Goal: Information Seeking & Learning: Learn about a topic

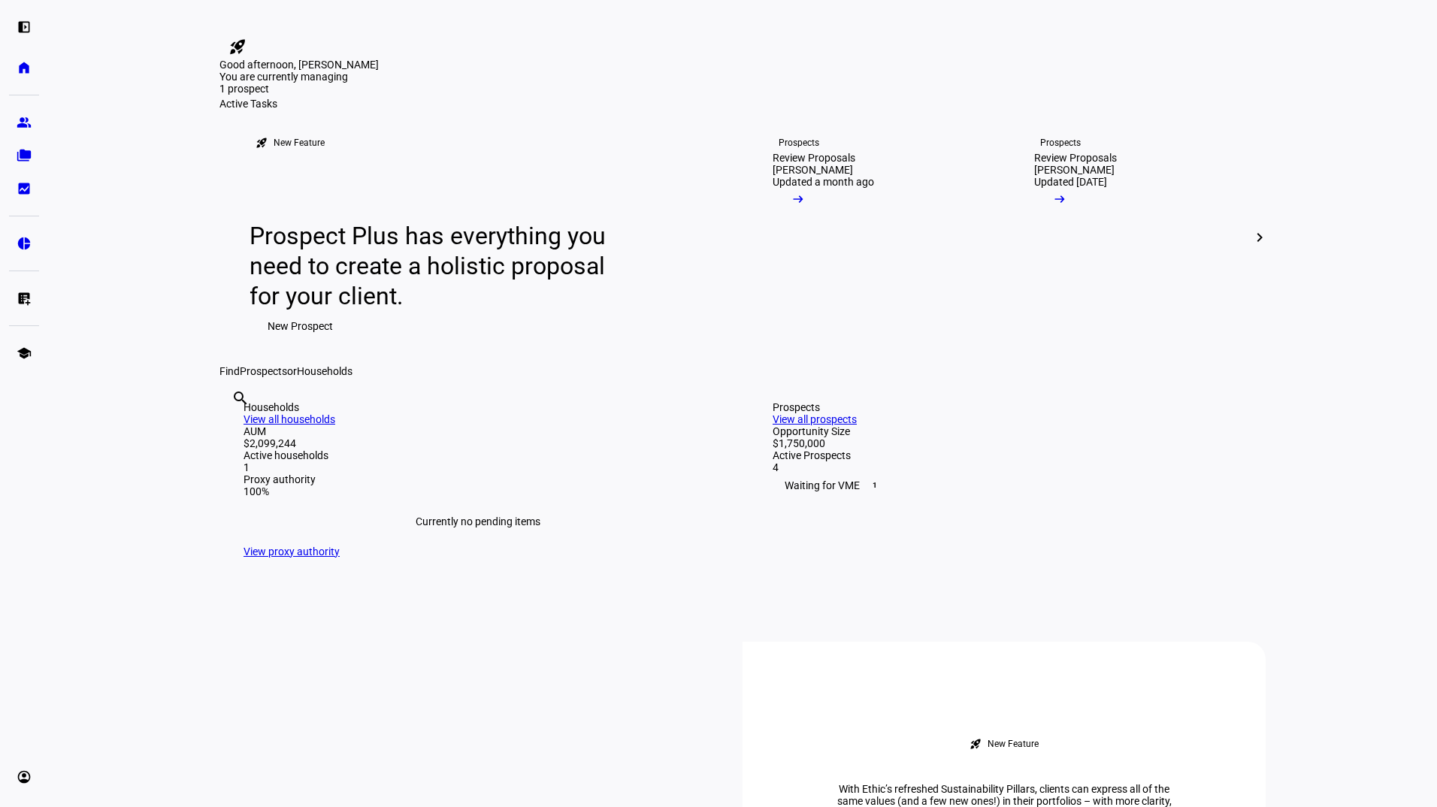
click at [737, 268] on div "rocket_launch New Feature Prospect Plus has everything you need to create a hol…" at bounding box center [480, 238] width 523 height 256
click at [828, 283] on link "Prospects Review Proposals [PERSON_NAME] Updated a month ago arrow_right_alt" at bounding box center [874, 238] width 250 height 256
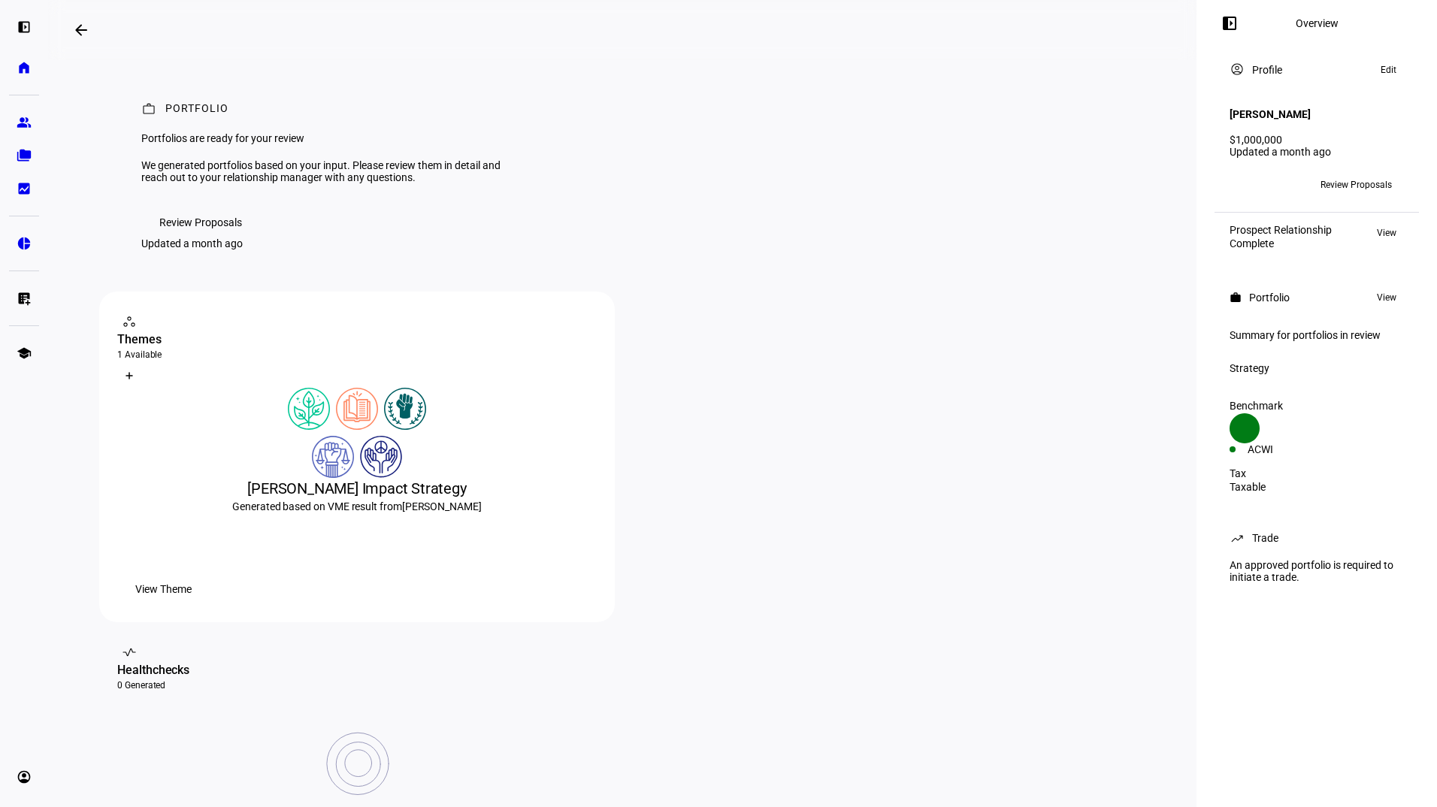
click at [195, 238] on span "Review Proposals" at bounding box center [200, 222] width 83 height 30
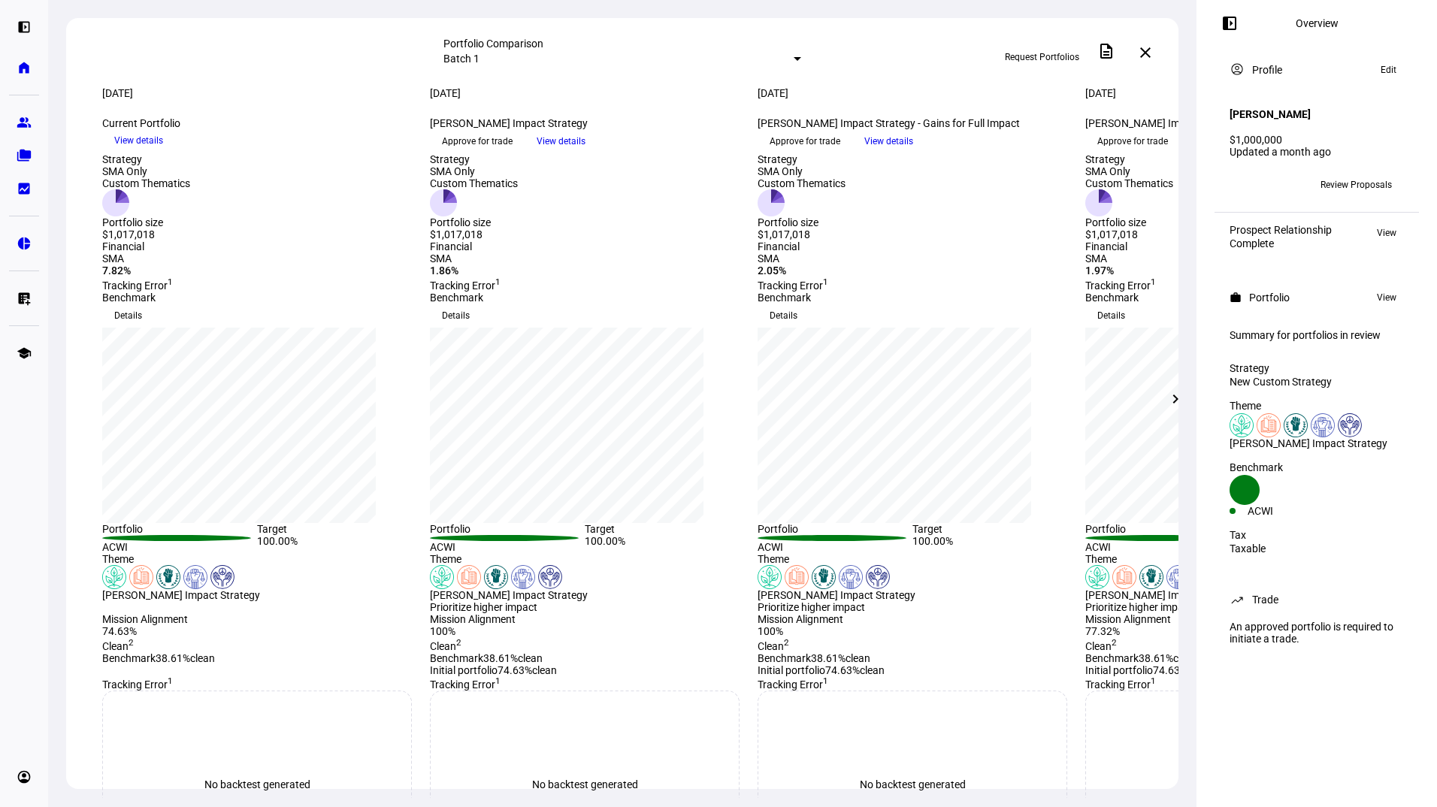
click at [1077, 153] on div "[DATE] more_vert Current Portfolio keyboard_arrow_down View details [DATE] more…" at bounding box center [622, 120] width 1112 height 66
click at [1096, 153] on div "[DATE] more_vert [PERSON_NAME] Impact Strategy - Tax Aware keyboard_arrow_down …" at bounding box center [1240, 120] width 310 height 66
click at [913, 153] on span "View details" at bounding box center [888, 141] width 49 height 23
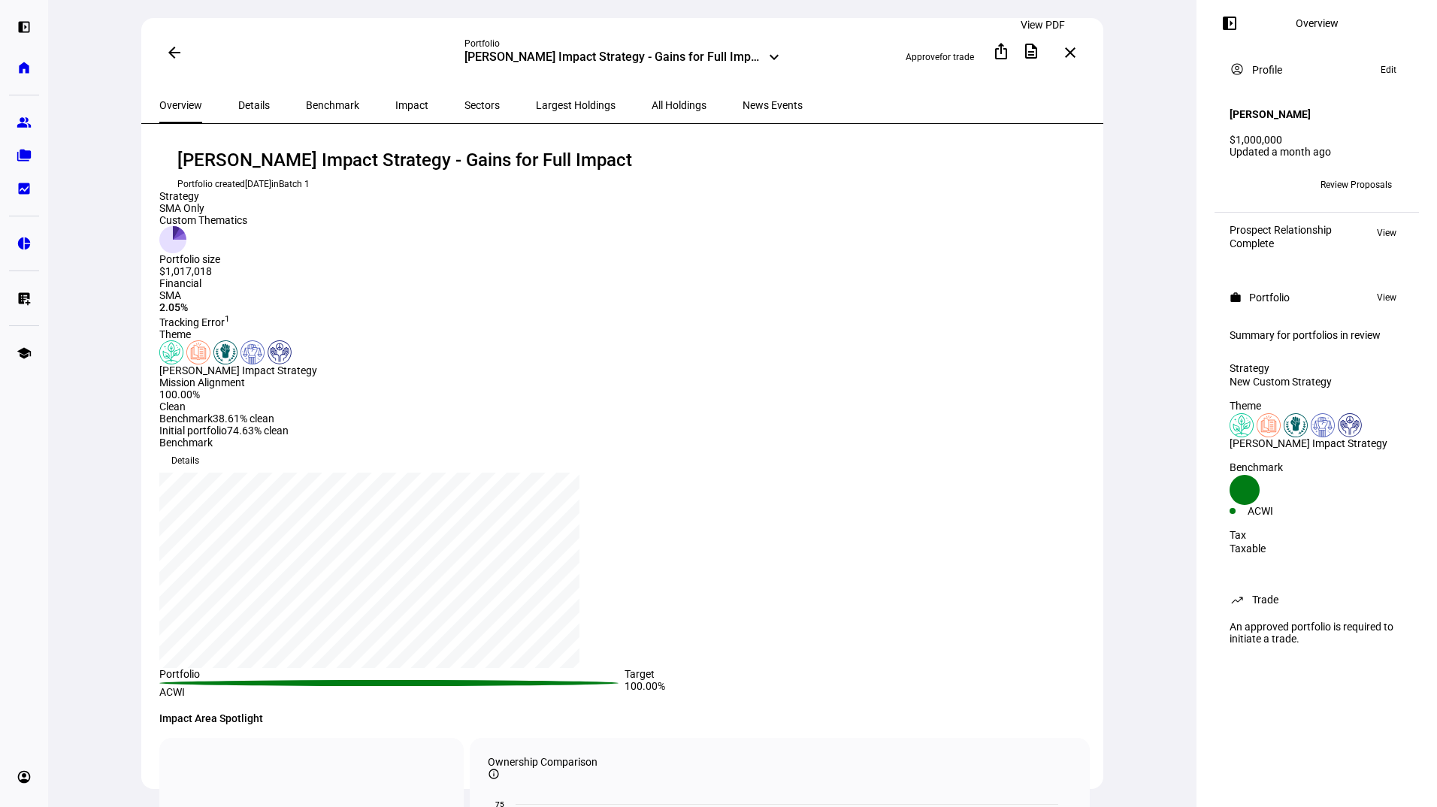
click at [1039, 50] on mat-icon "description" at bounding box center [1031, 51] width 18 height 18
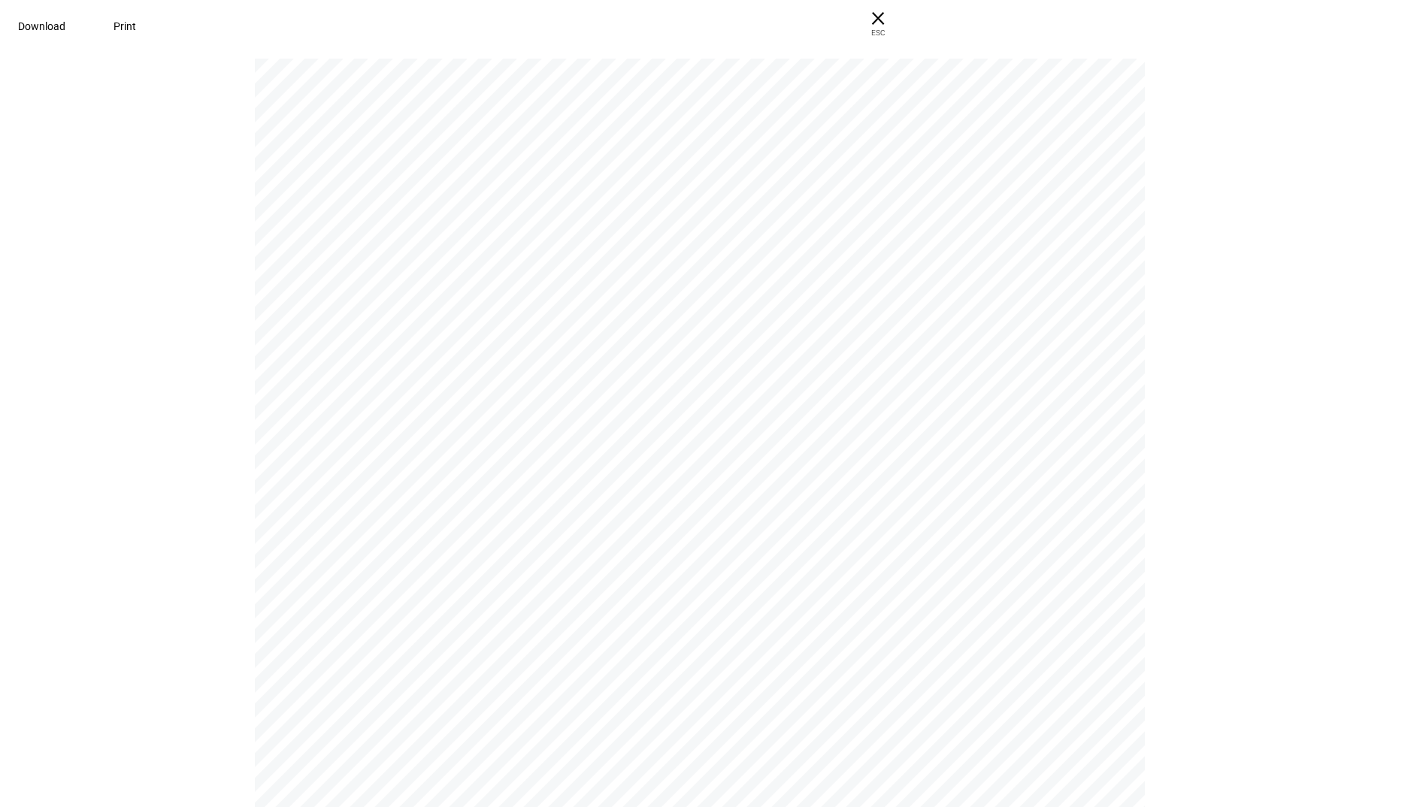
click at [65, 29] on span "Download" at bounding box center [41, 26] width 47 height 12
click at [902, 21] on span "× ESC" at bounding box center [878, 24] width 48 height 48
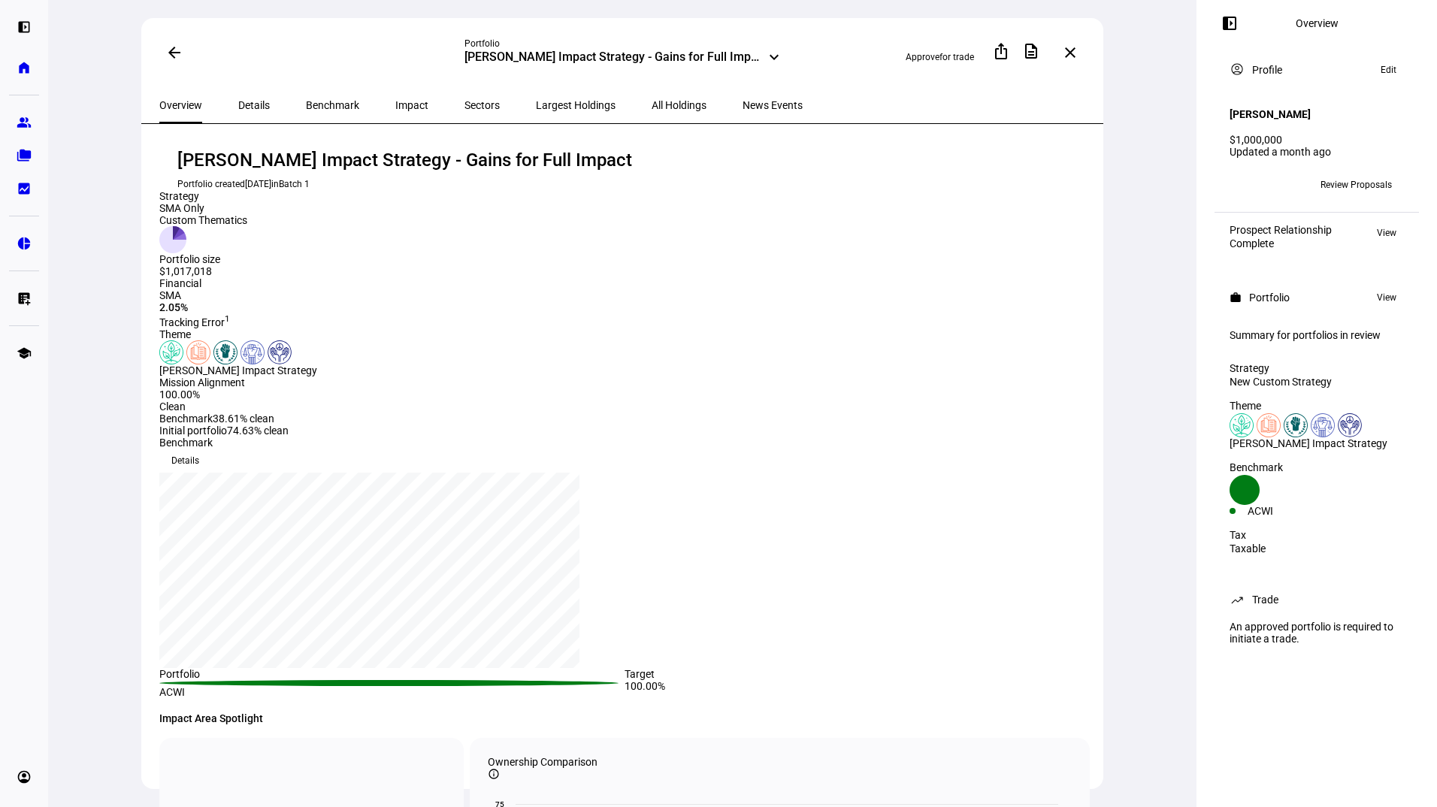
click at [1076, 59] on span at bounding box center [1070, 53] width 36 height 36
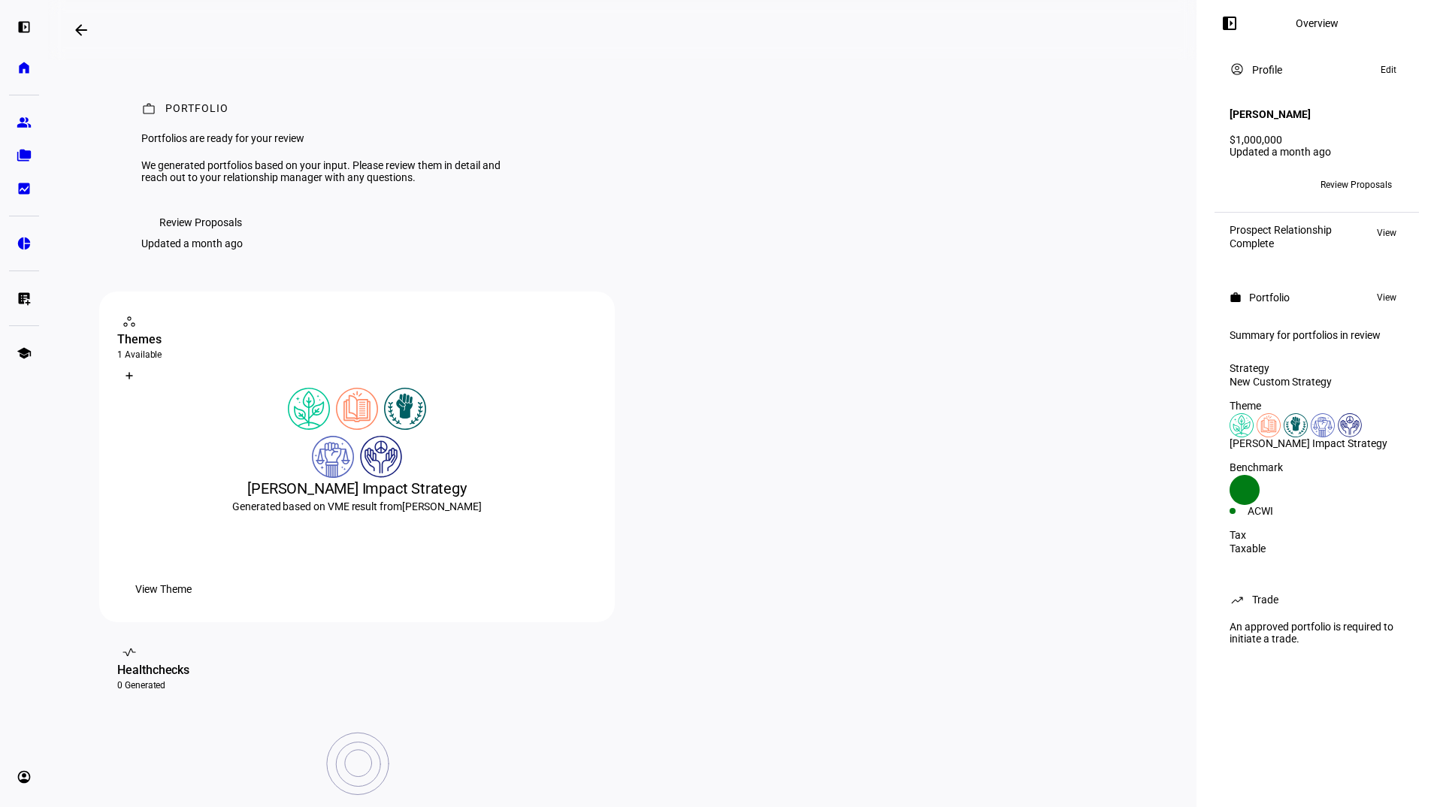
click at [186, 238] on span "Review Proposals" at bounding box center [200, 222] width 83 height 30
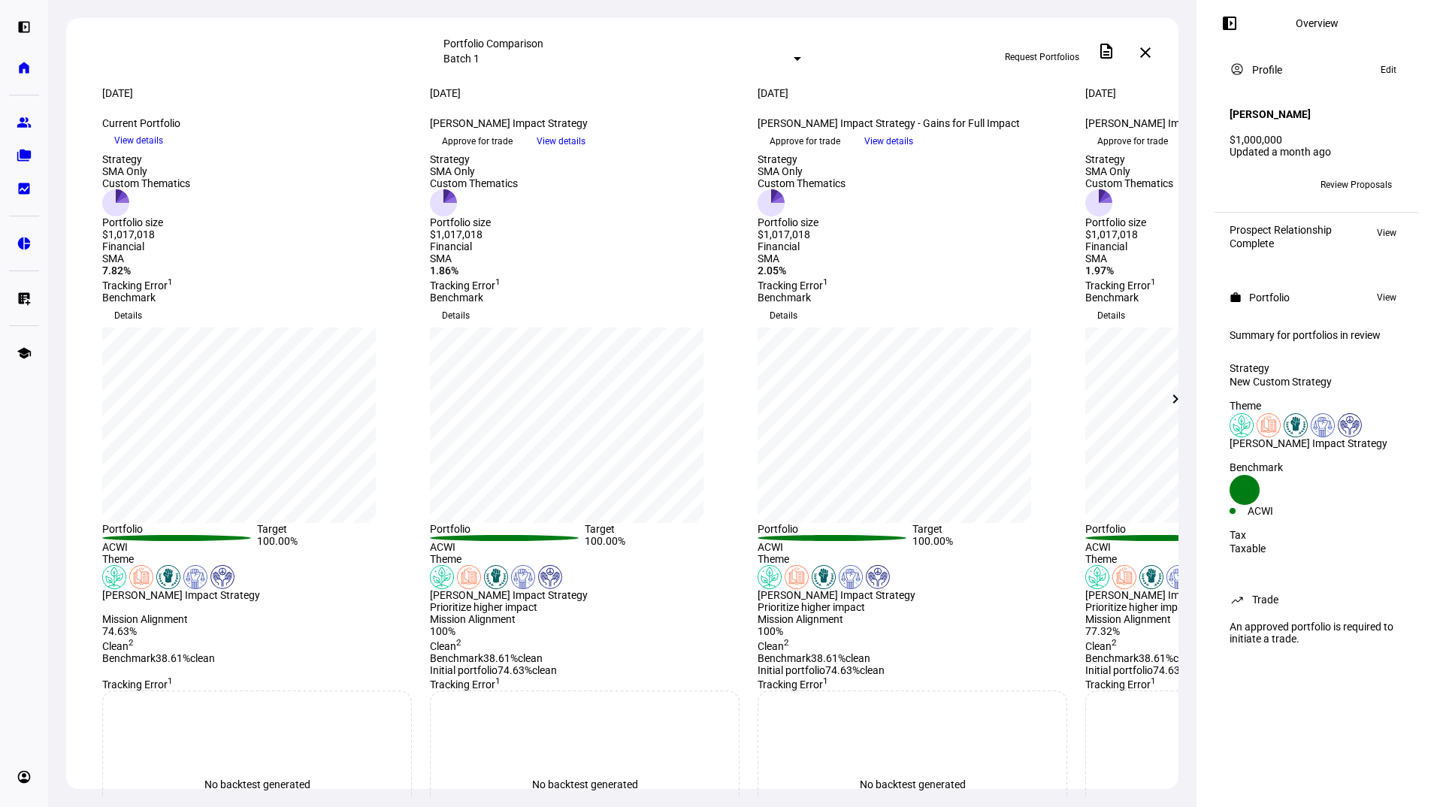
click at [1082, 141] on div "[DATE] more_vert Current Portfolio keyboard_arrow_down View details [DATE] more…" at bounding box center [622, 120] width 1112 height 66
click at [1173, 399] on mat-icon "chevron_right" at bounding box center [1176, 399] width 18 height 18
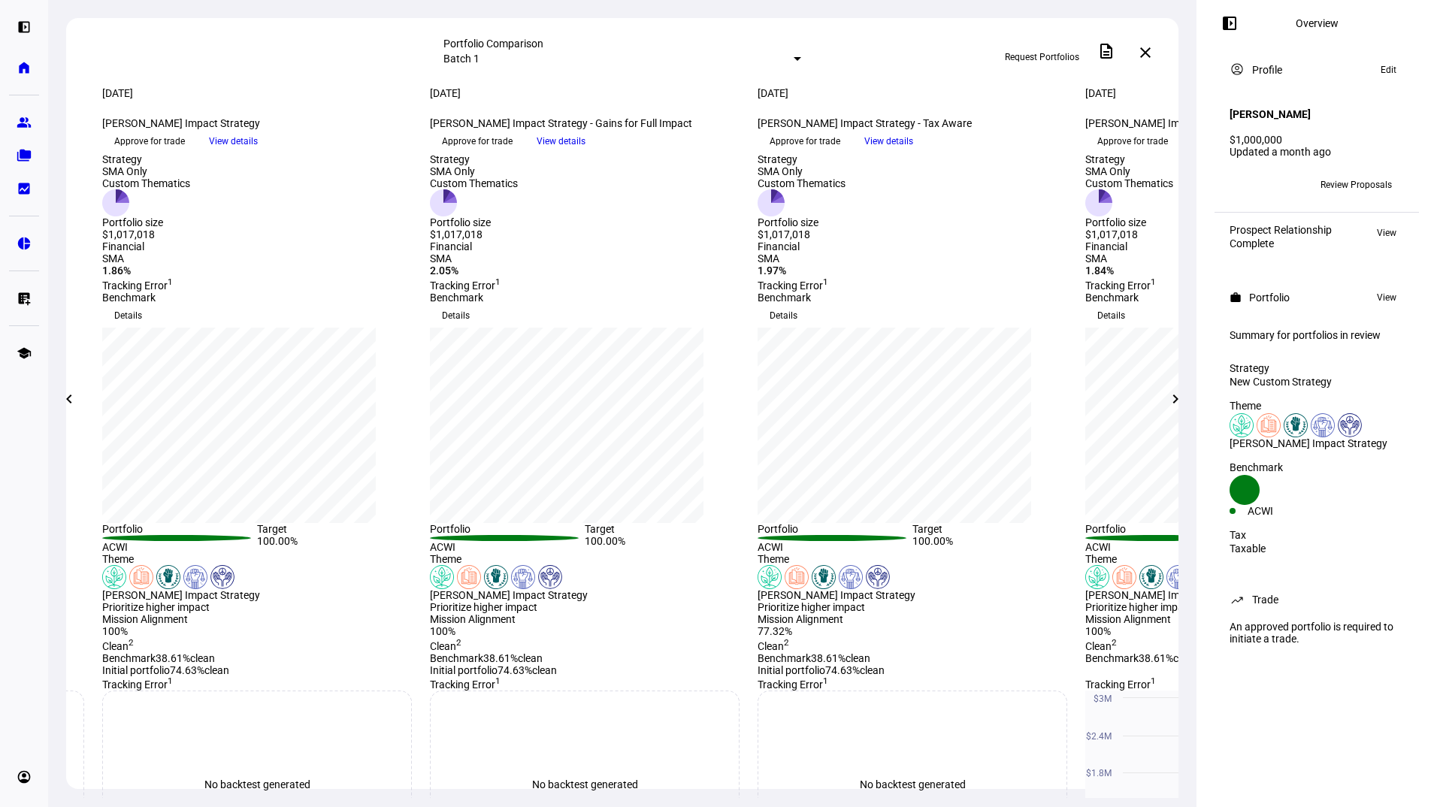
click at [913, 153] on span "View details" at bounding box center [888, 141] width 49 height 23
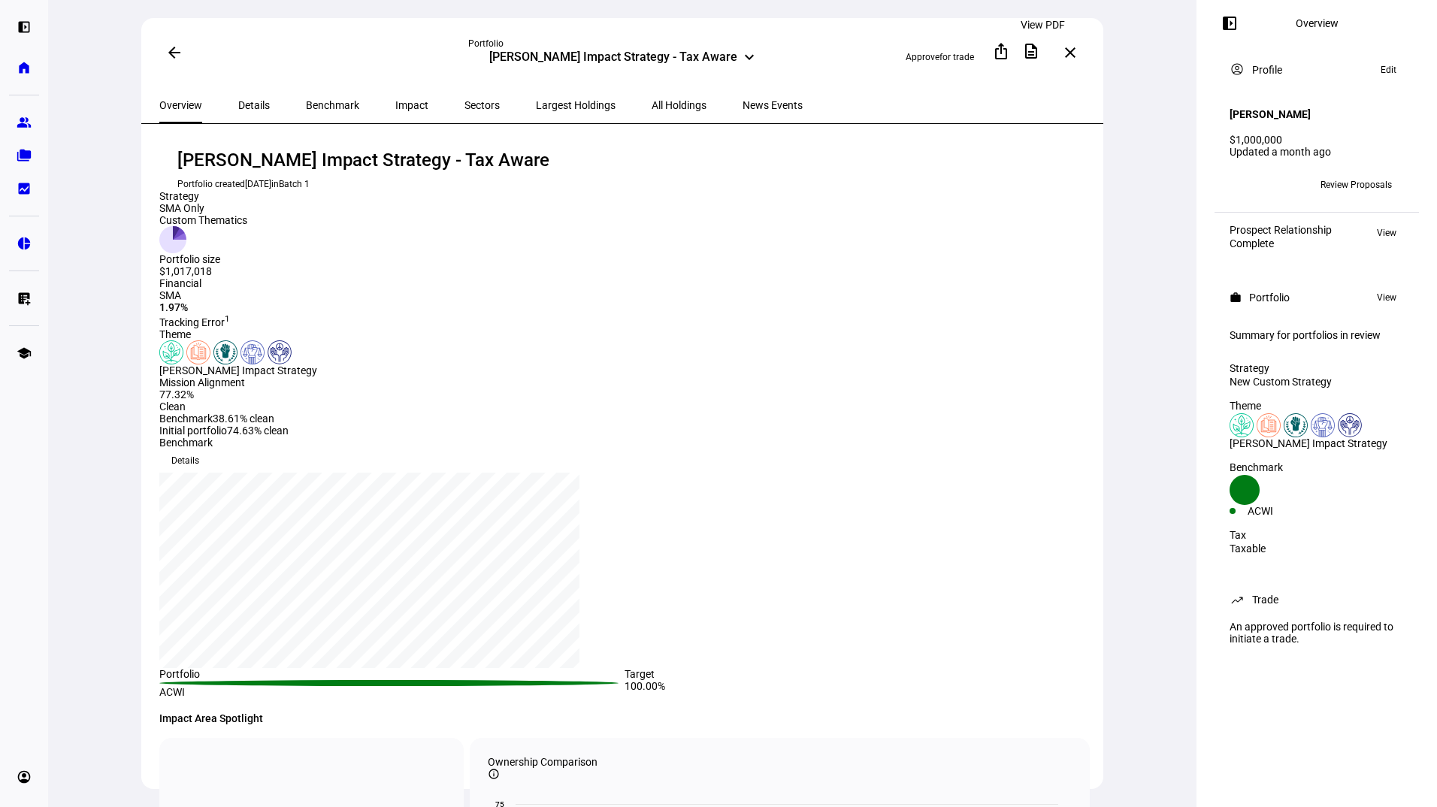
click at [1040, 53] on mat-icon "description" at bounding box center [1031, 51] width 18 height 18
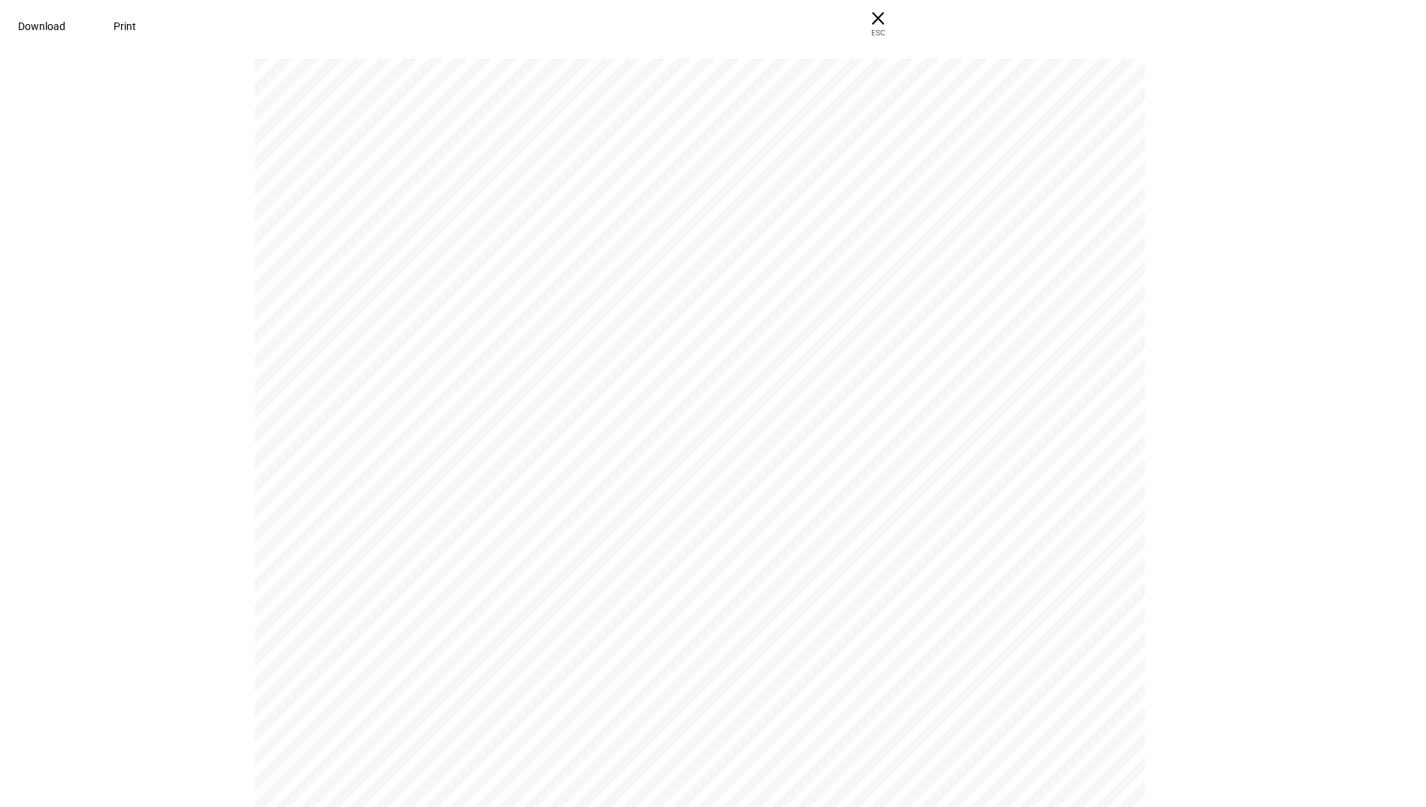
click at [136, 21] on span "Print" at bounding box center [124, 26] width 23 height 12
click at [902, 21] on span "ESC" at bounding box center [878, 28] width 48 height 22
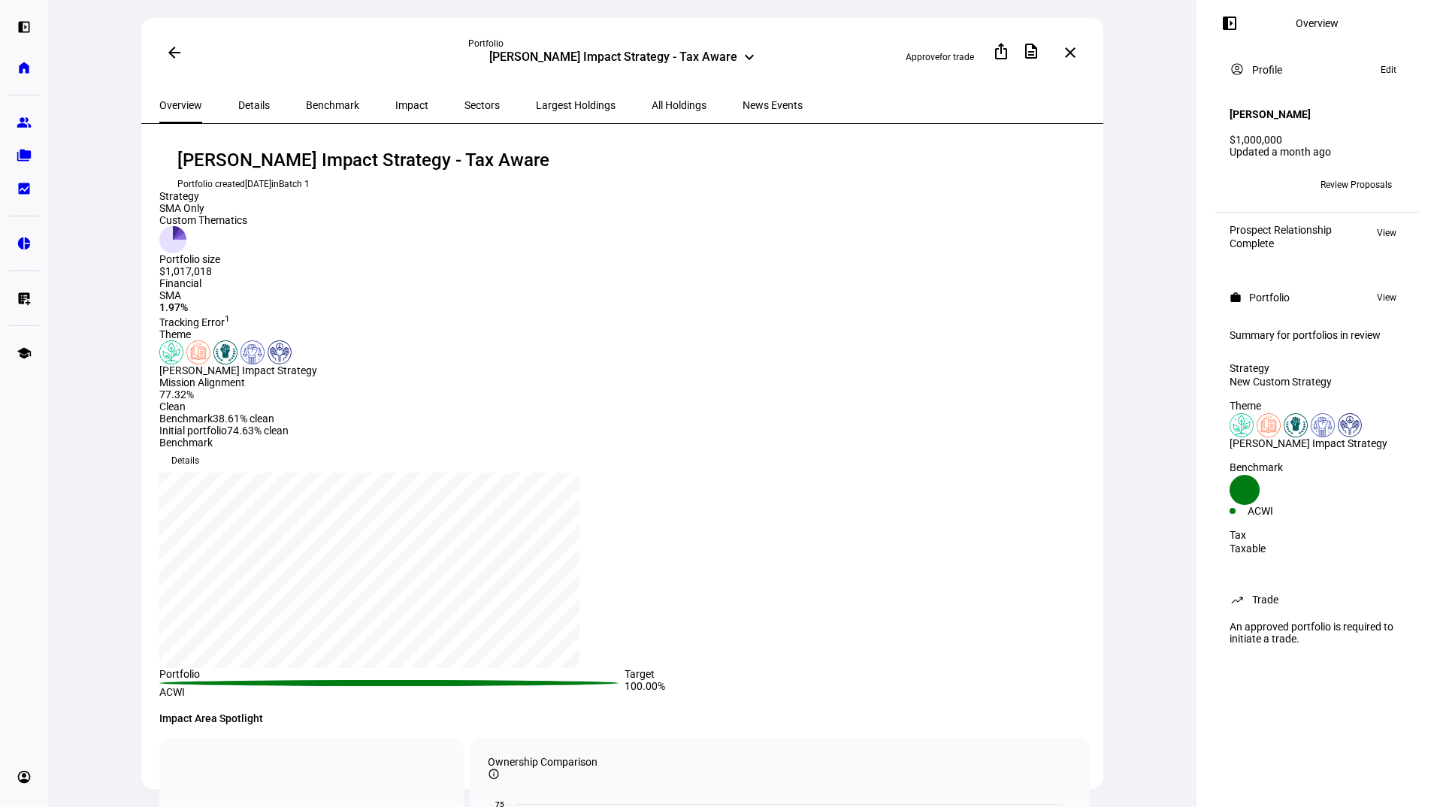
click at [1077, 50] on mat-icon "close" at bounding box center [1070, 53] width 18 height 18
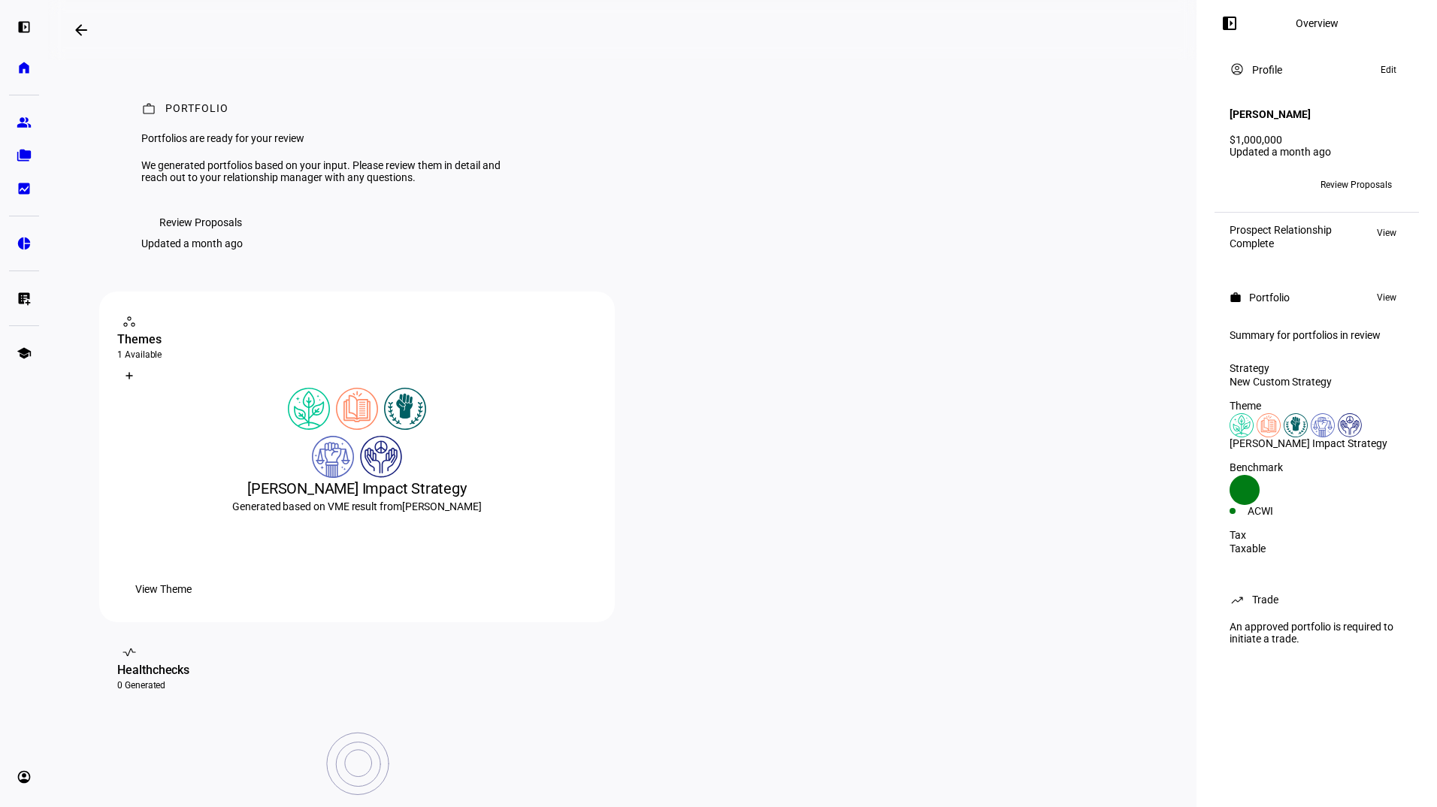
click at [223, 277] on div "work Portfolio Portfolios are ready for your review We generated portfolios bas…" at bounding box center [622, 176] width 1046 height 232
click at [229, 238] on span "Review Proposals" at bounding box center [200, 222] width 83 height 30
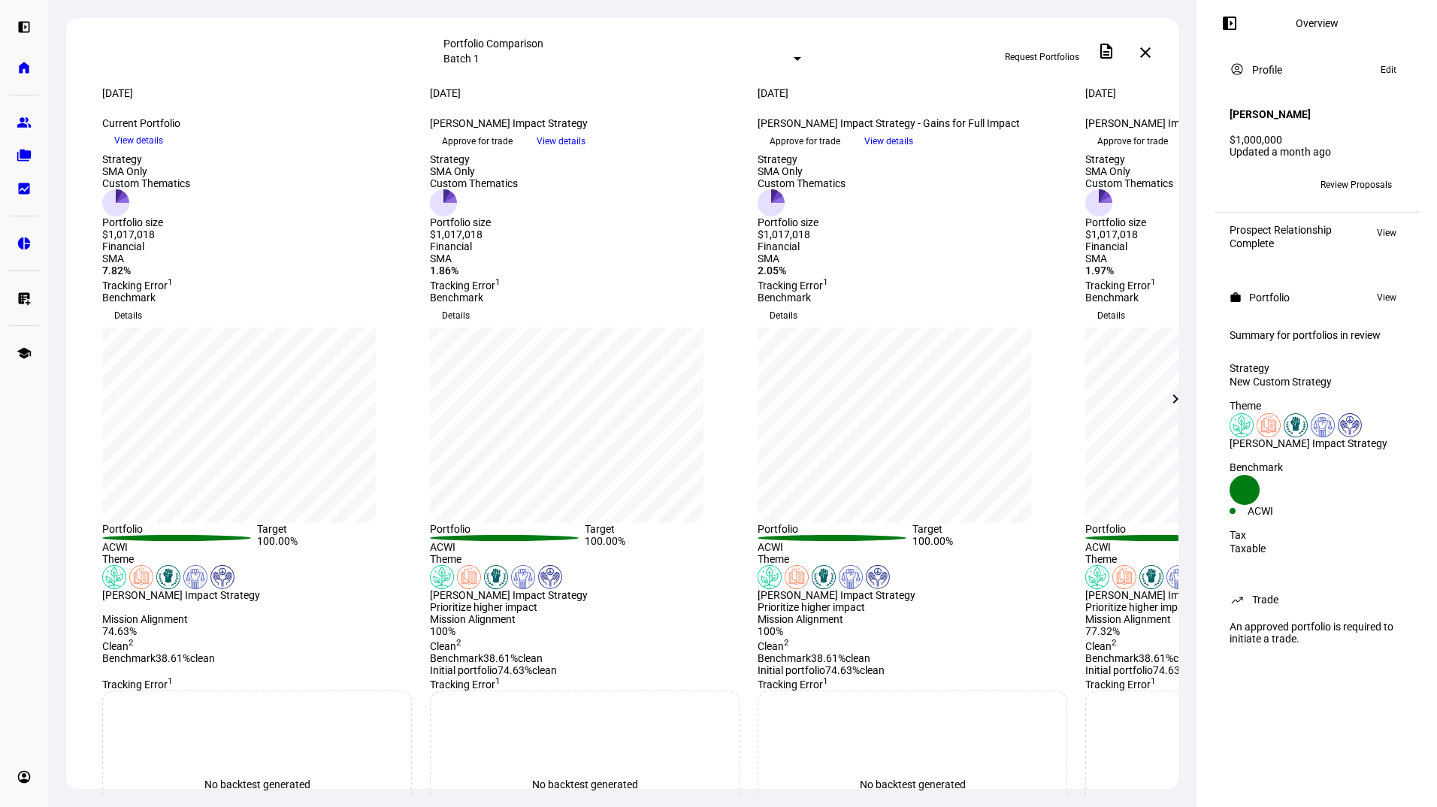
click at [1176, 403] on mat-icon "chevron_right" at bounding box center [1176, 399] width 18 height 18
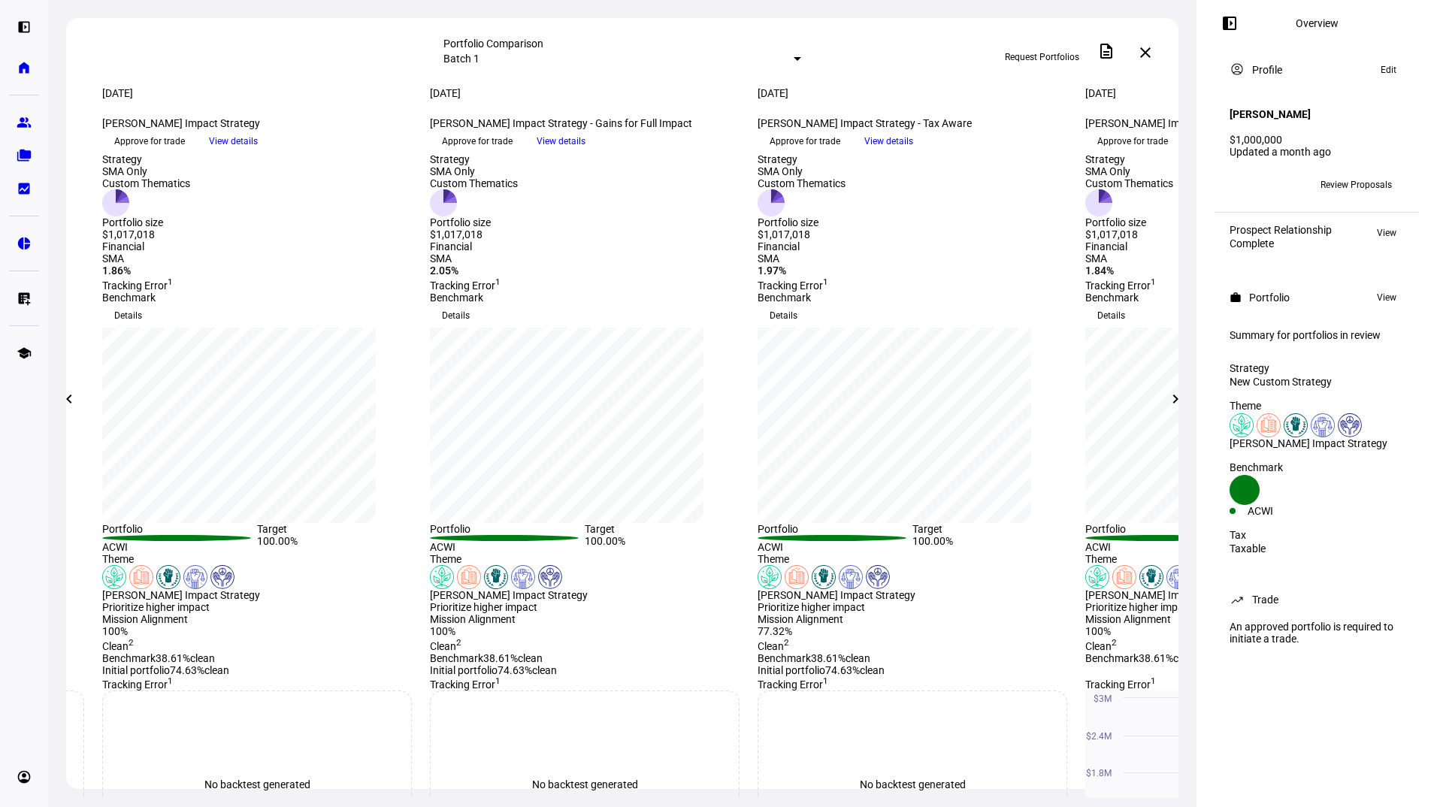
click at [1176, 403] on mat-icon "chevron_right" at bounding box center [1176, 399] width 18 height 18
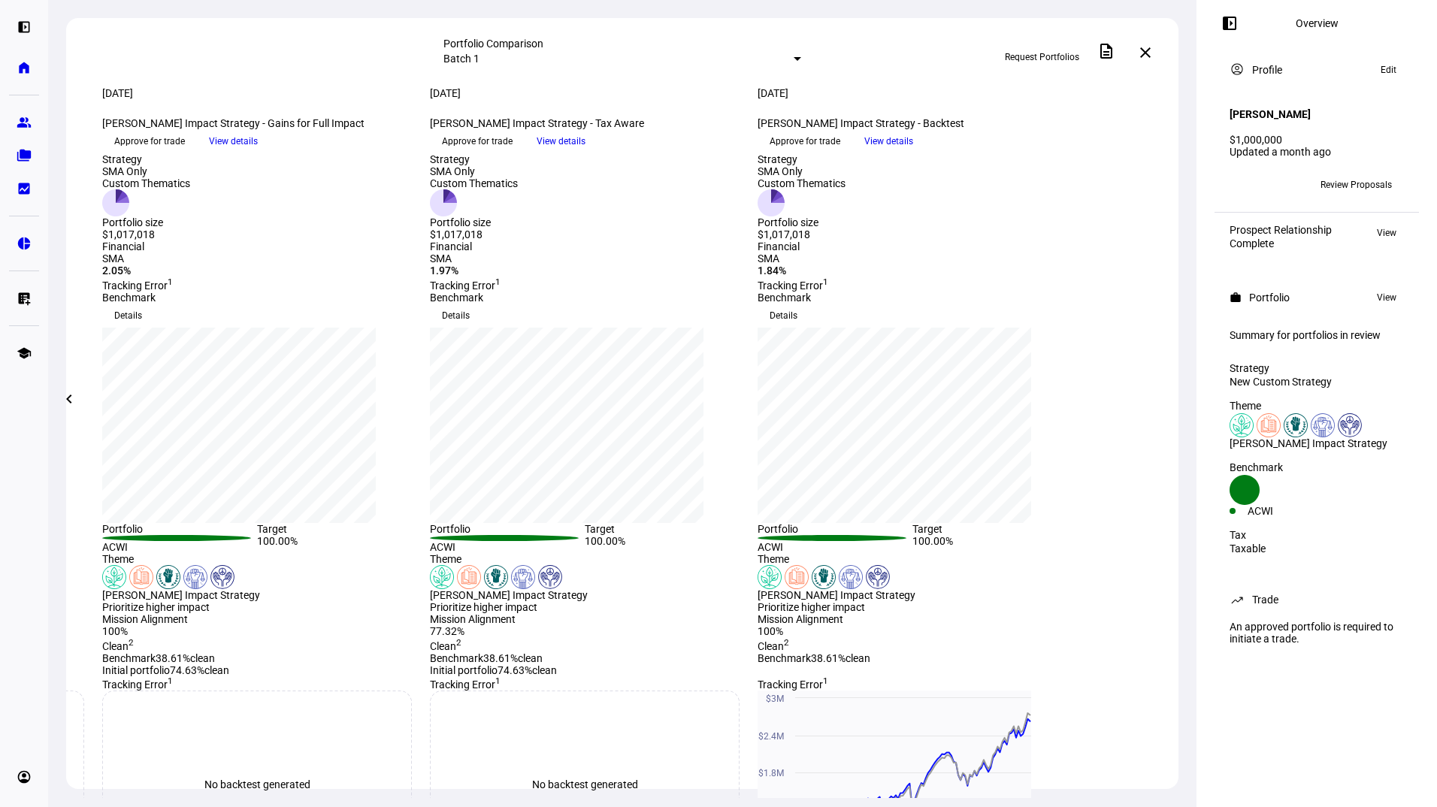
click at [69, 401] on mat-icon "chevron_left" at bounding box center [69, 399] width 18 height 18
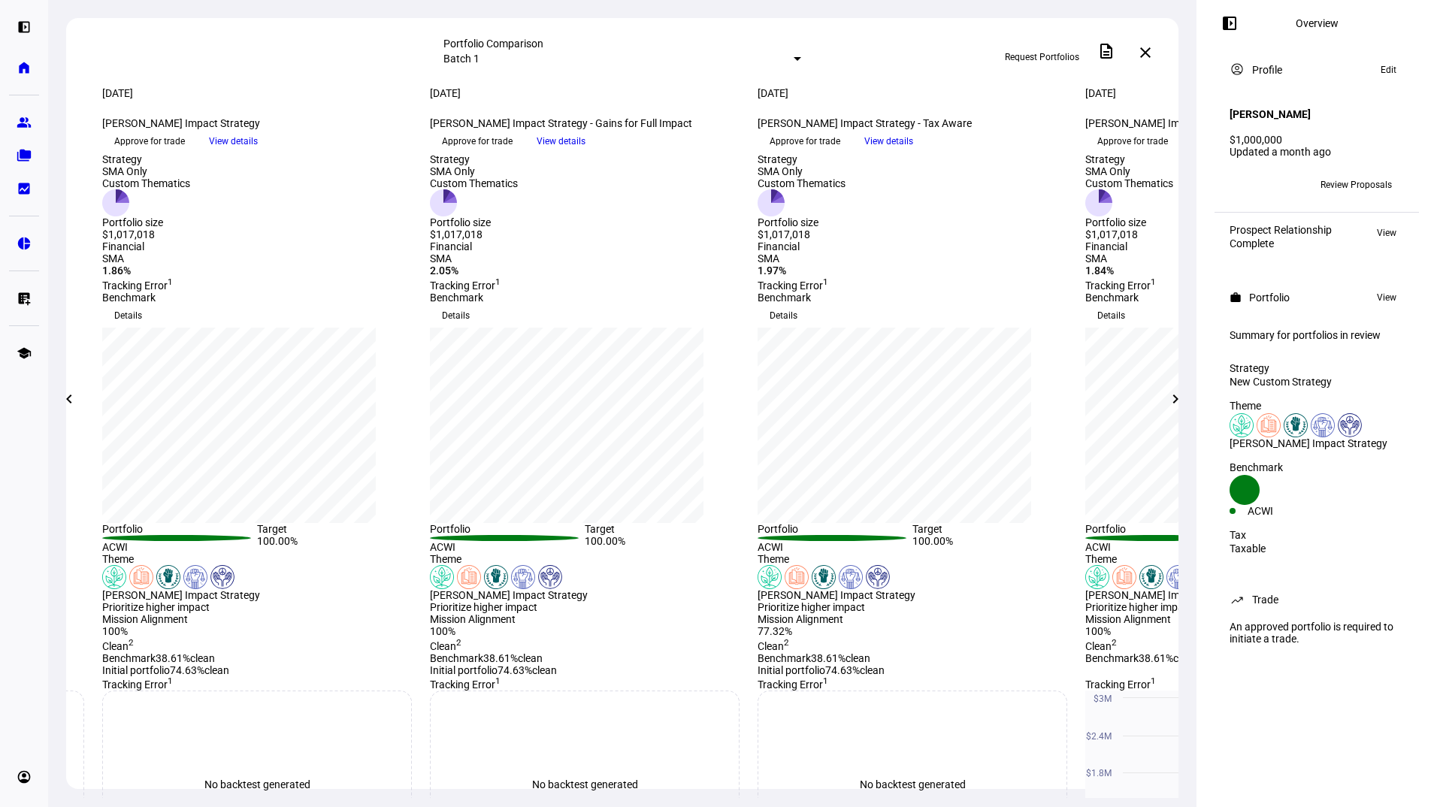
click at [69, 401] on mat-icon "chevron_left" at bounding box center [69, 399] width 18 height 18
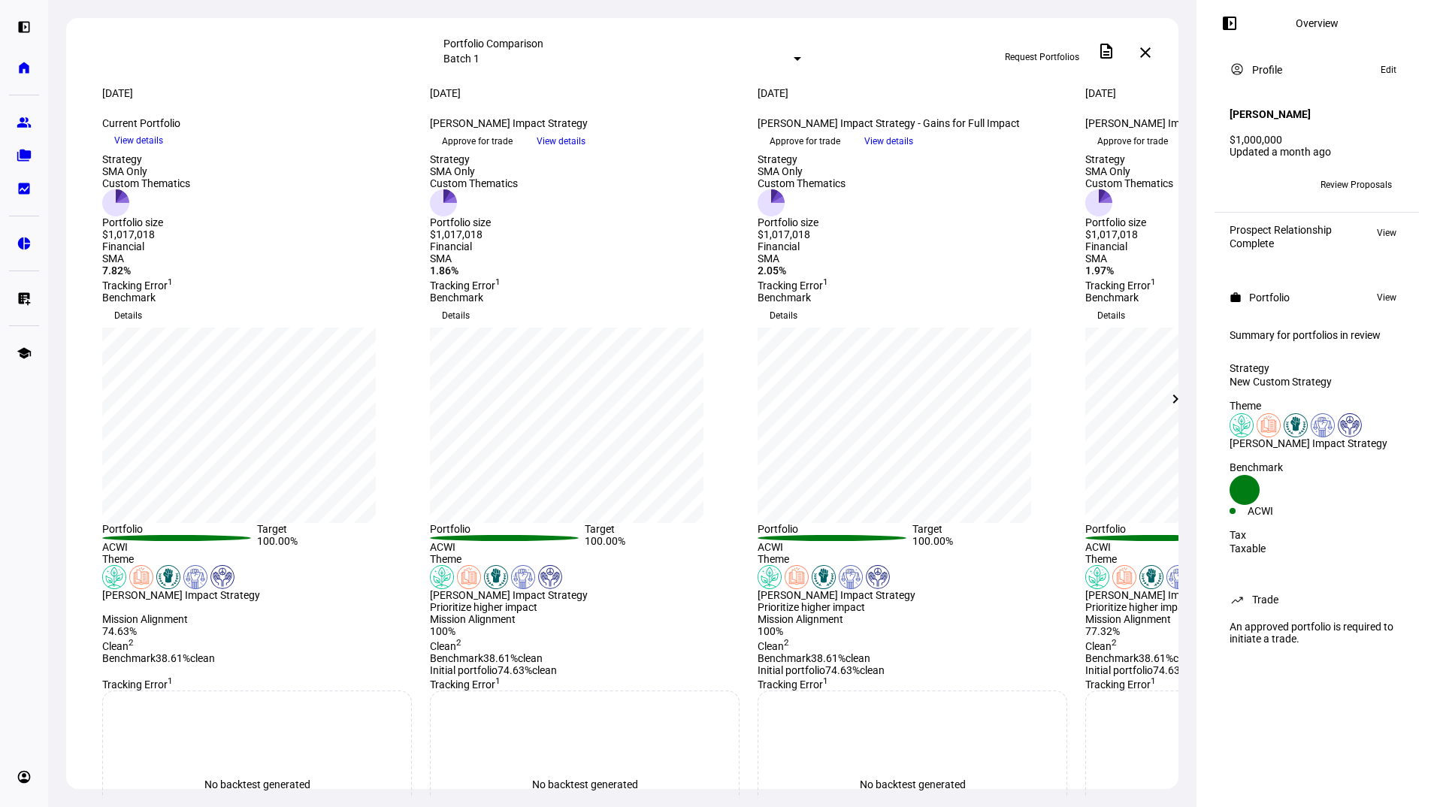
click at [1175, 397] on mat-icon "chevron_right" at bounding box center [1176, 399] width 18 height 18
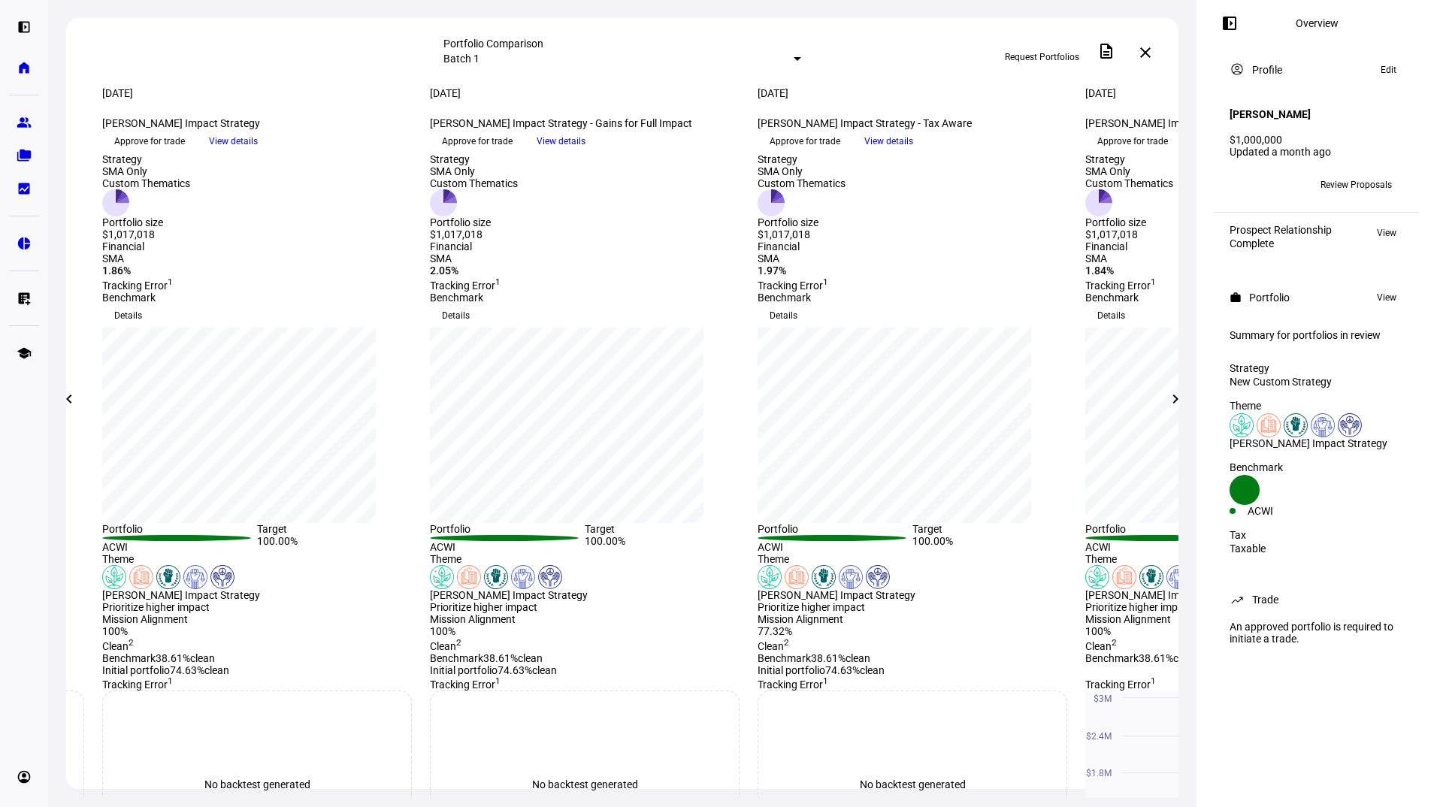
click at [1175, 397] on mat-icon "chevron_right" at bounding box center [1176, 399] width 18 height 18
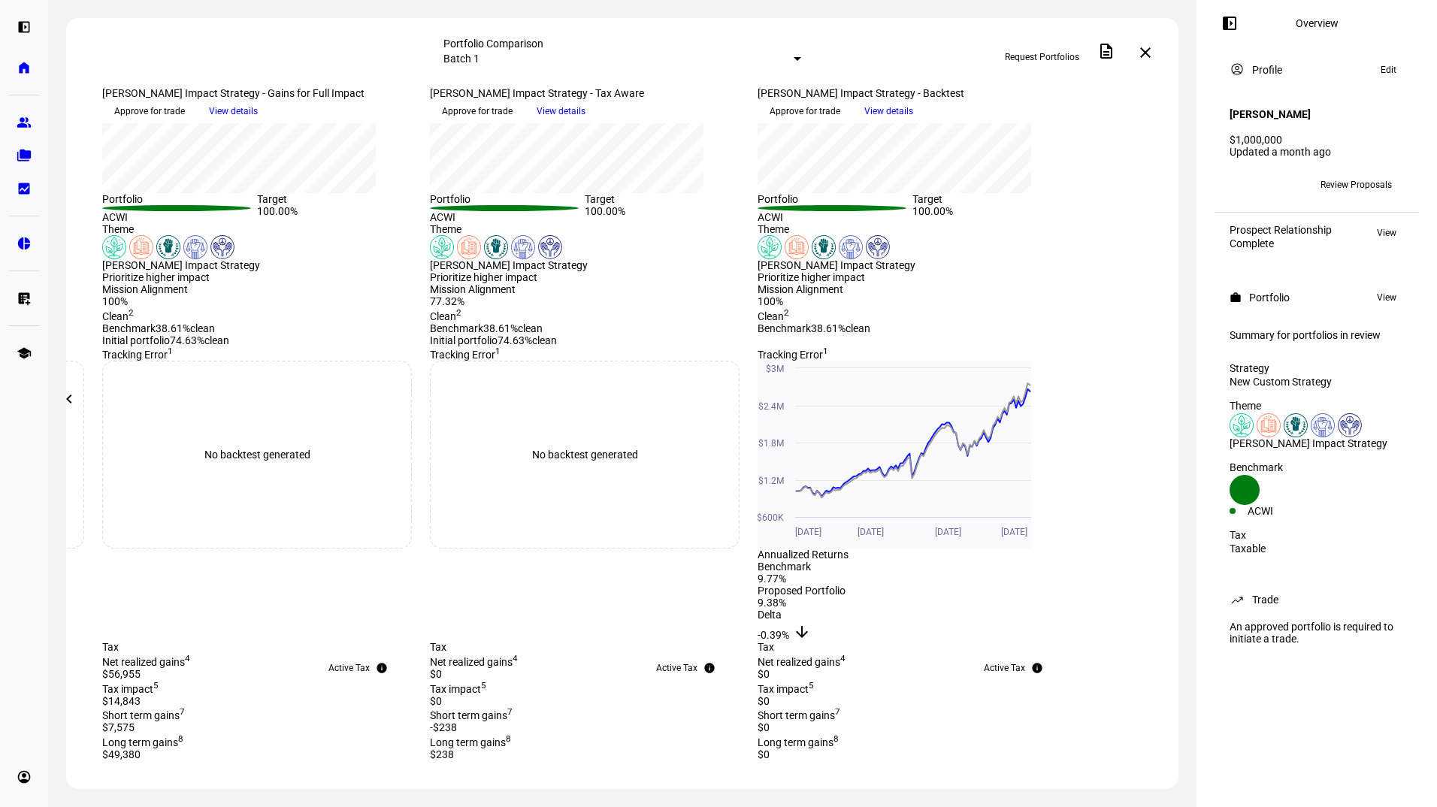
scroll to position [325, 0]
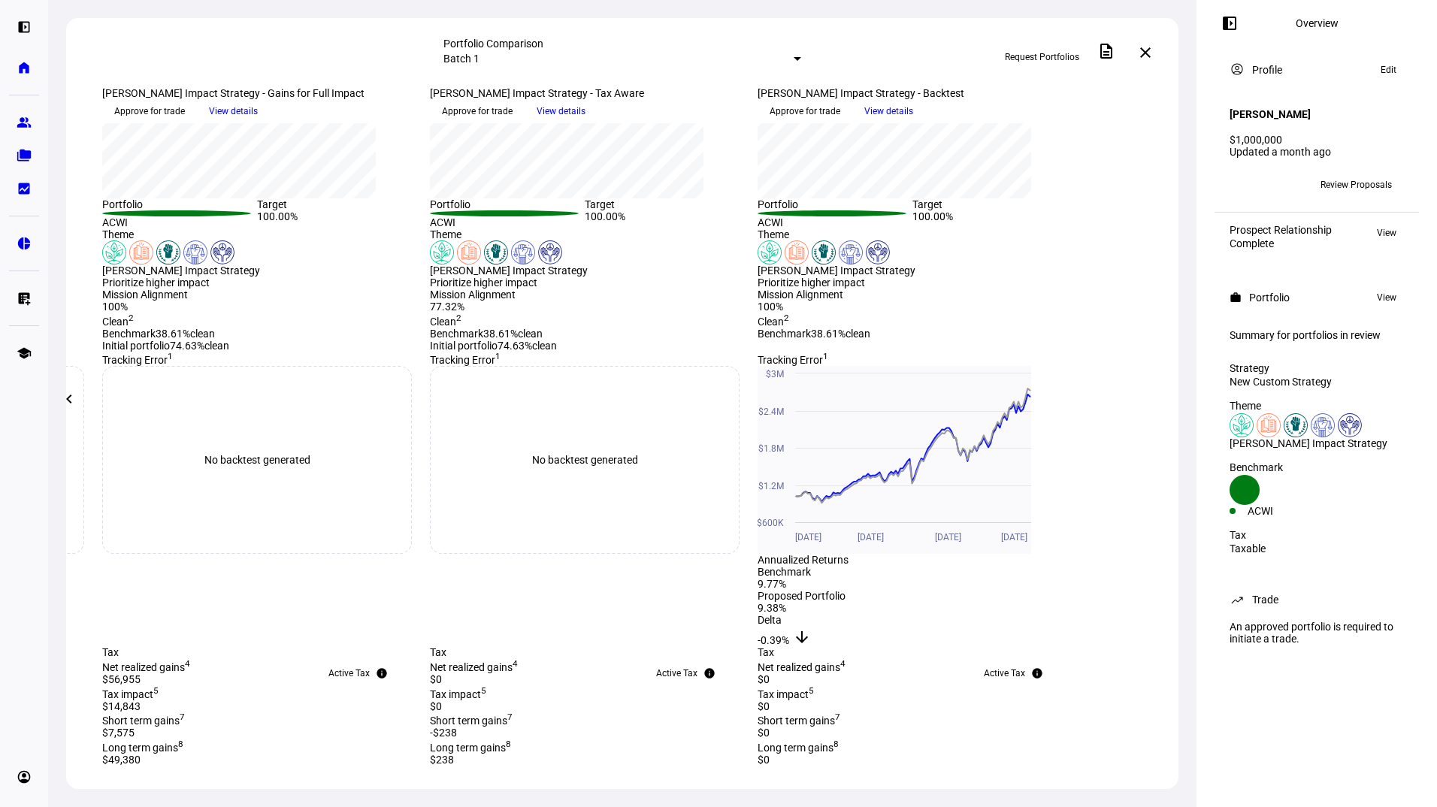
click at [913, 123] on span "View details" at bounding box center [888, 111] width 49 height 23
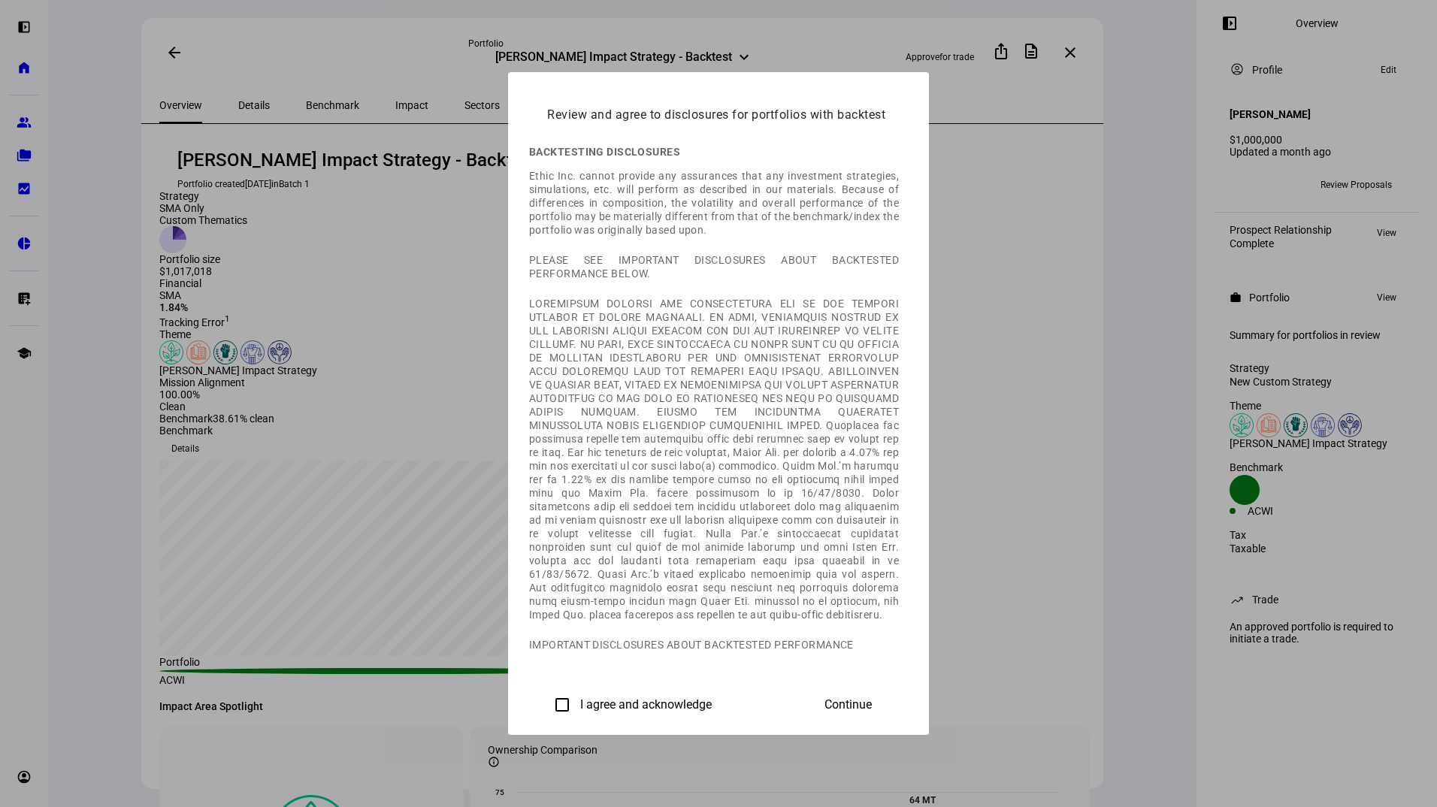
click at [547, 701] on input "I agree and acknowledge" at bounding box center [562, 705] width 30 height 30
checkbox input "true"
click at [872, 698] on span "Continue" at bounding box center [848, 705] width 47 height 14
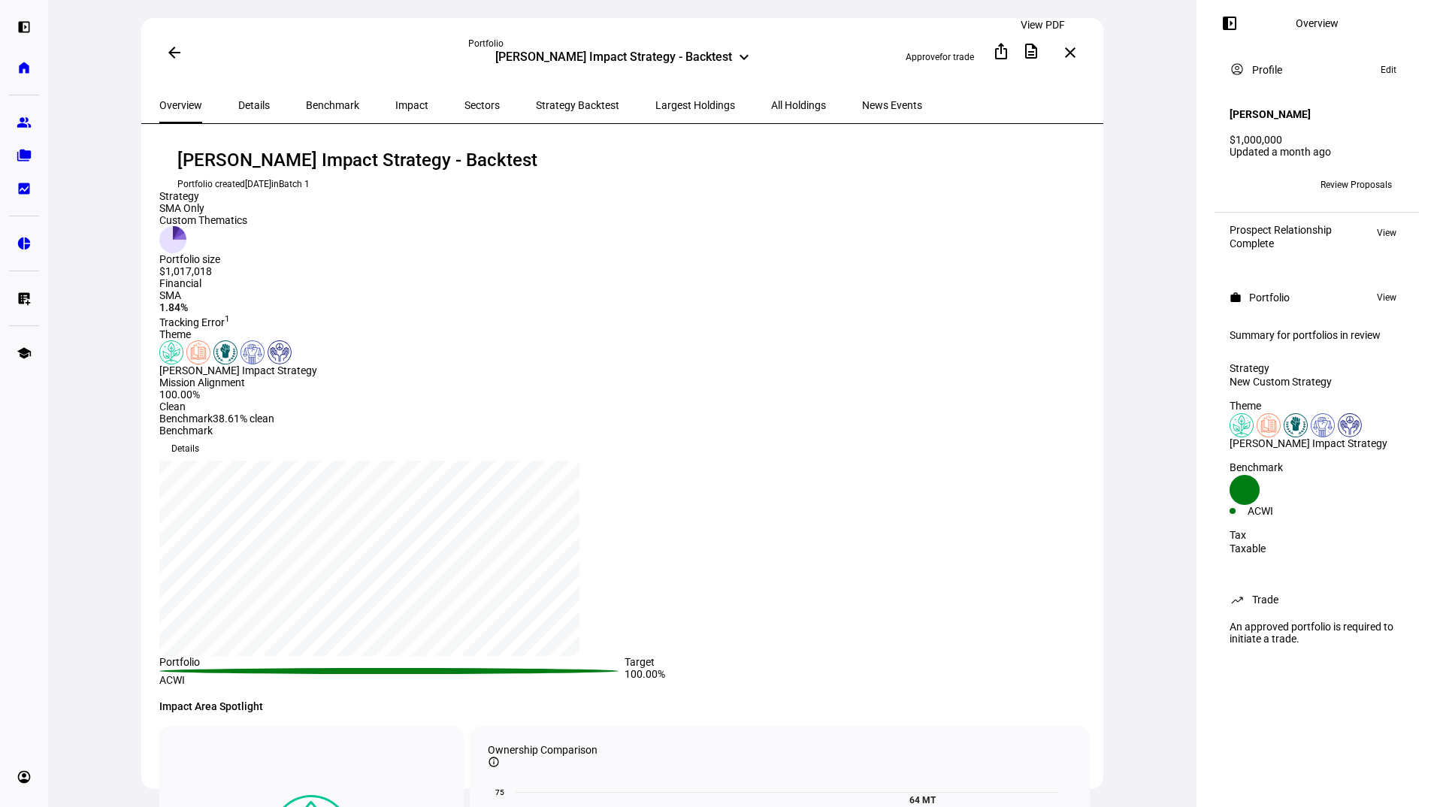
click at [1038, 53] on mat-icon "description" at bounding box center [1031, 51] width 18 height 18
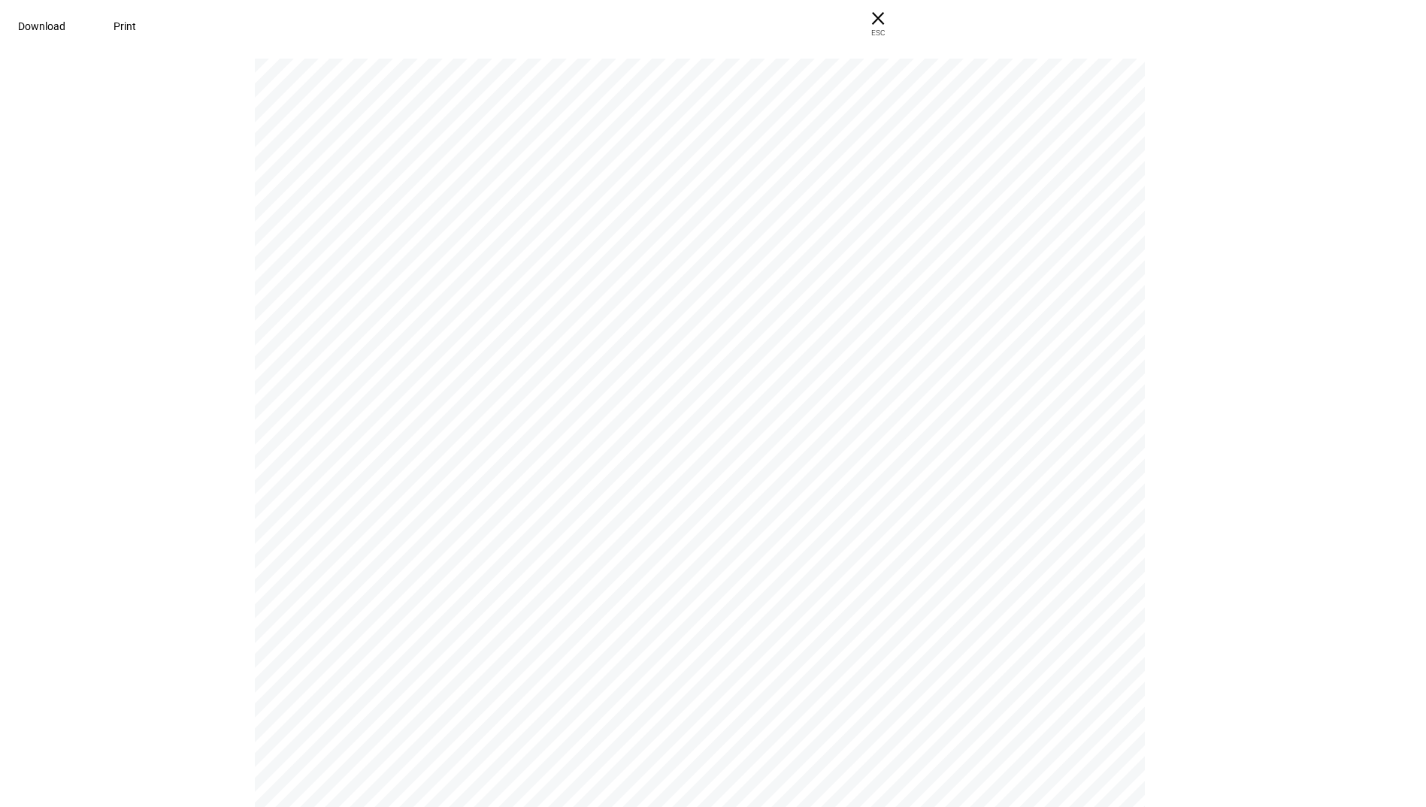
click at [136, 22] on span "Print" at bounding box center [124, 26] width 23 height 12
click at [902, 17] on span "× ESC" at bounding box center [878, 24] width 48 height 48
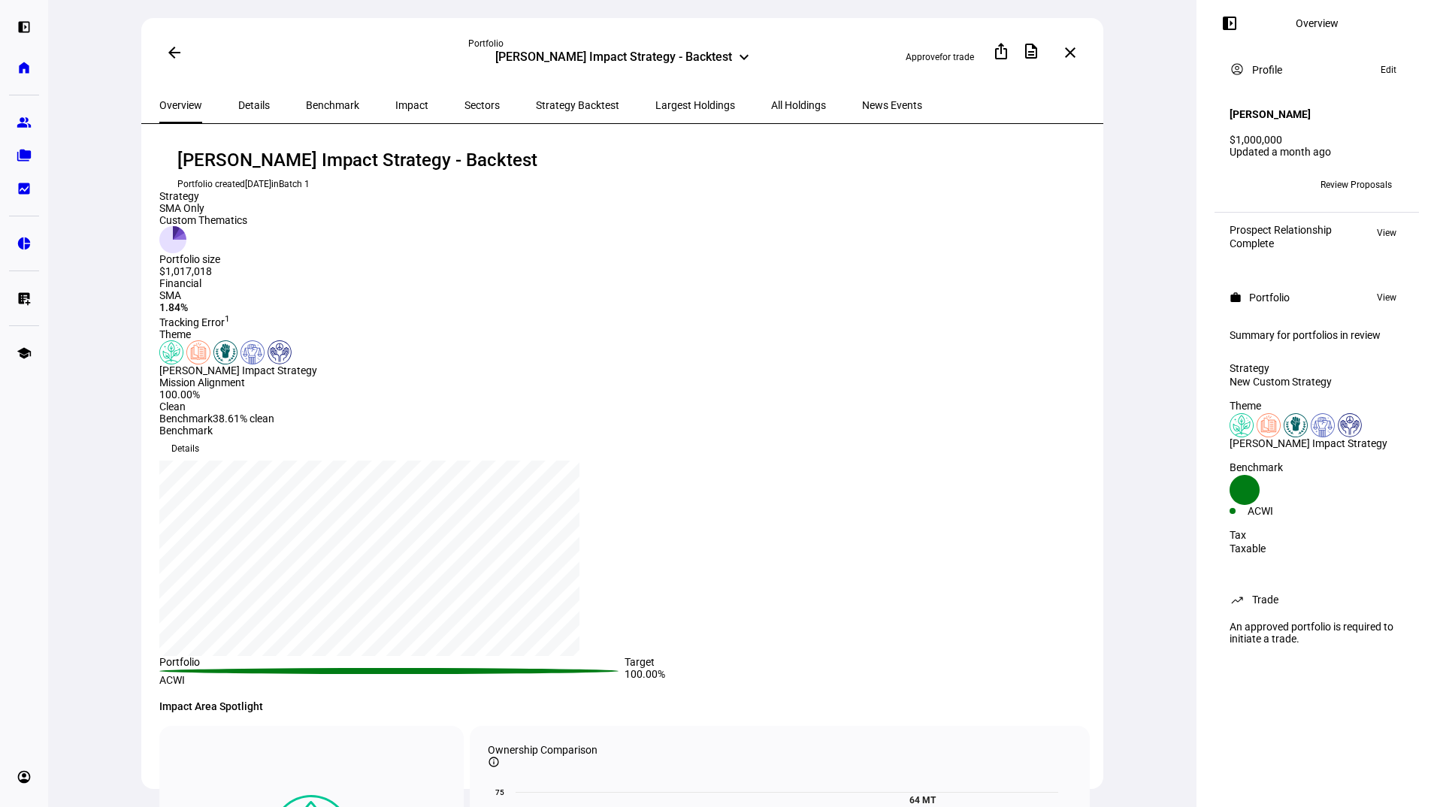
click at [161, 50] on span at bounding box center [174, 53] width 36 height 36
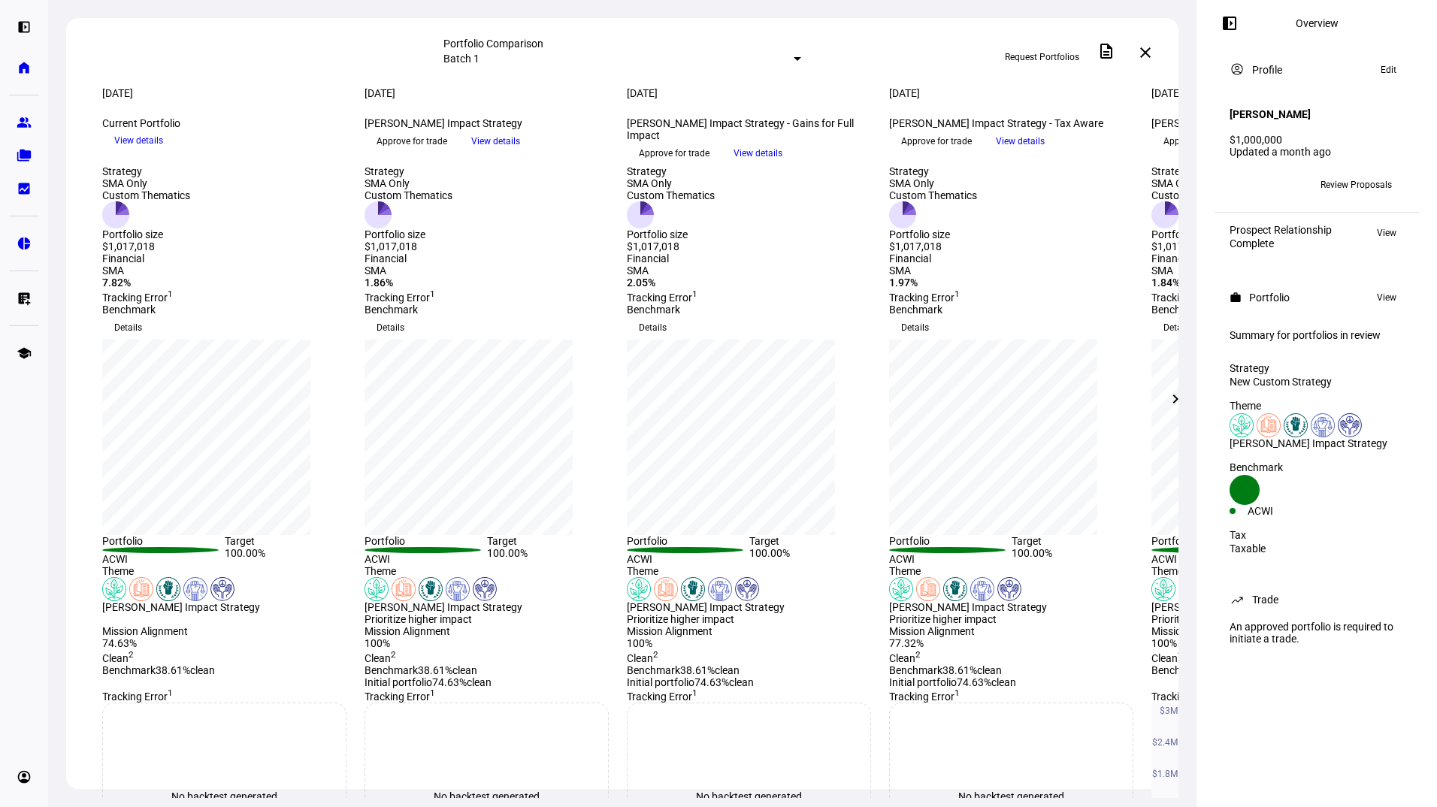
click at [1045, 153] on span "View details" at bounding box center [1020, 141] width 49 height 23
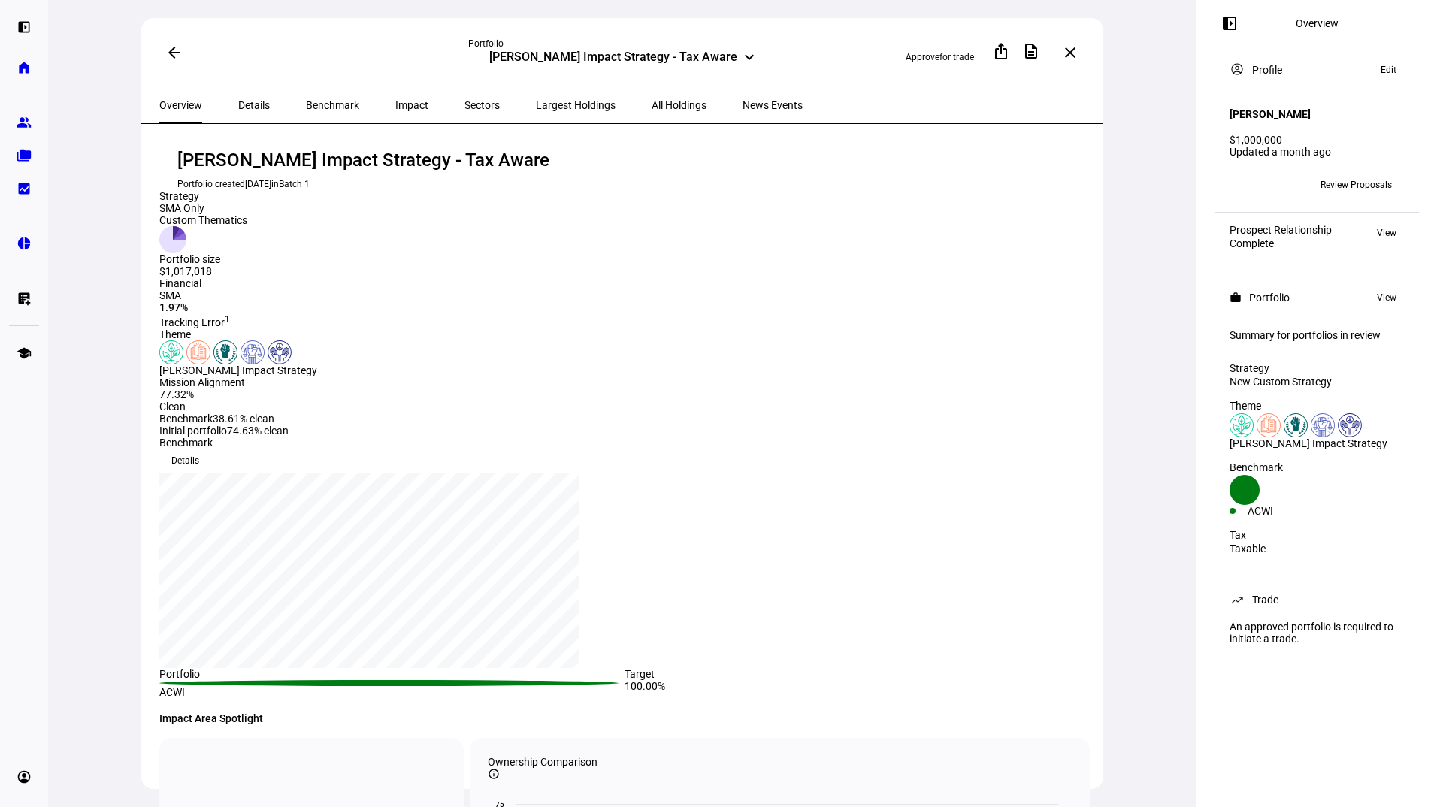
click at [1121, 187] on div "arrow_back Portfolio [PERSON_NAME] Impact Strategy - Tax Aware keyboard_arrow_d…" at bounding box center [622, 403] width 1149 height 807
drag, startPoint x: 178, startPoint y: 673, endPoint x: 347, endPoint y: 664, distance: 168.6
click at [347, 437] on eth-portfolio-sustainability-overview "77.32% Clean Benchmark 38.61% clean Initial portfolio 74.63% clean" at bounding box center [389, 413] width 461 height 48
click at [491, 365] on eth-one-row-theme-pillars at bounding box center [389, 352] width 461 height 24
click at [618, 454] on div "Theme [PERSON_NAME] Impact Strategy Mission Alignment 77.32% Clean Benchmark 38…" at bounding box center [624, 513] width 931 height 370
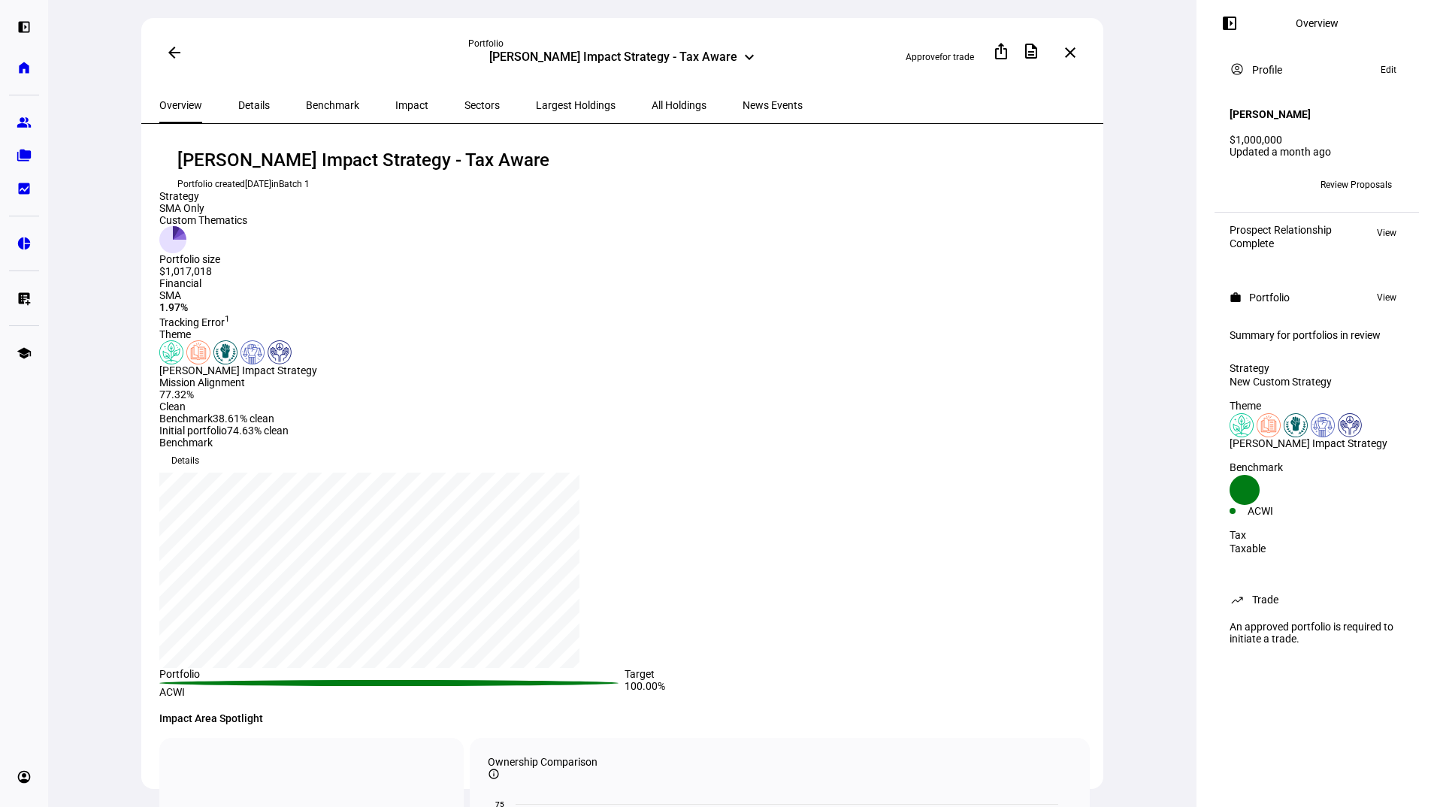
click at [443, 377] on div "Theme [PERSON_NAME] Impact Strategy" at bounding box center [389, 352] width 461 height 48
drag, startPoint x: 225, startPoint y: 661, endPoint x: 293, endPoint y: 649, distance: 69.3
click at [293, 437] on eth-portfolio-sustainability-overview "77.32% Clean Benchmark 38.61% clean Initial portfolio 74.63% clean" at bounding box center [389, 413] width 461 height 48
click at [539, 437] on eth-portfolio-sustainability-overview "77.32% Clean Benchmark 38.61% clean Initial portfolio 74.63% clean" at bounding box center [389, 413] width 461 height 48
click at [620, 374] on eth-portfolio-overview-tracking-error "[PERSON_NAME] Impact Strategy - Tax Aware Portfolio created [DATE] in Batch 1 S…" at bounding box center [624, 423] width 931 height 550
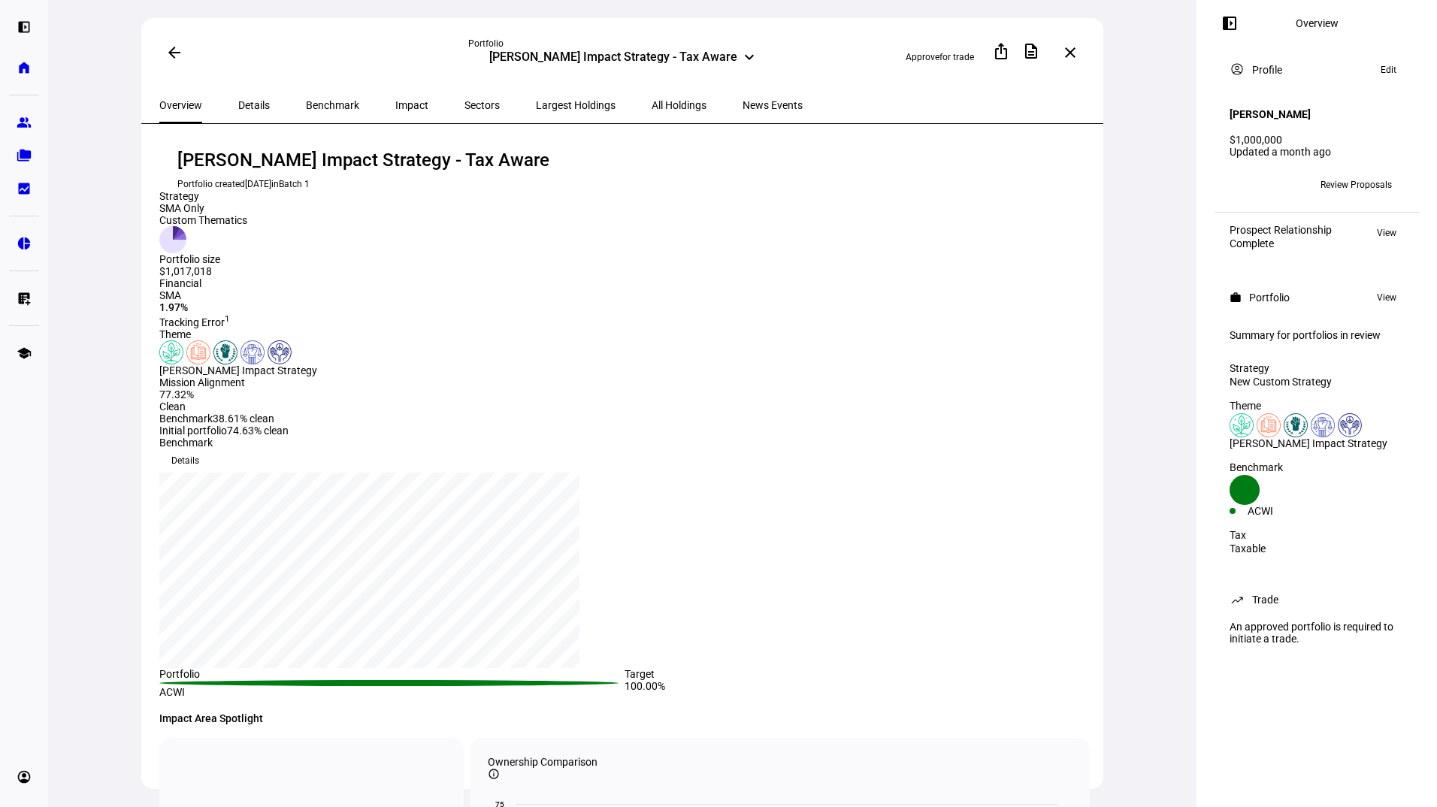
click at [621, 451] on div "Theme [PERSON_NAME] Impact Strategy Mission Alignment 77.32% Clean Benchmark 38…" at bounding box center [624, 513] width 931 height 370
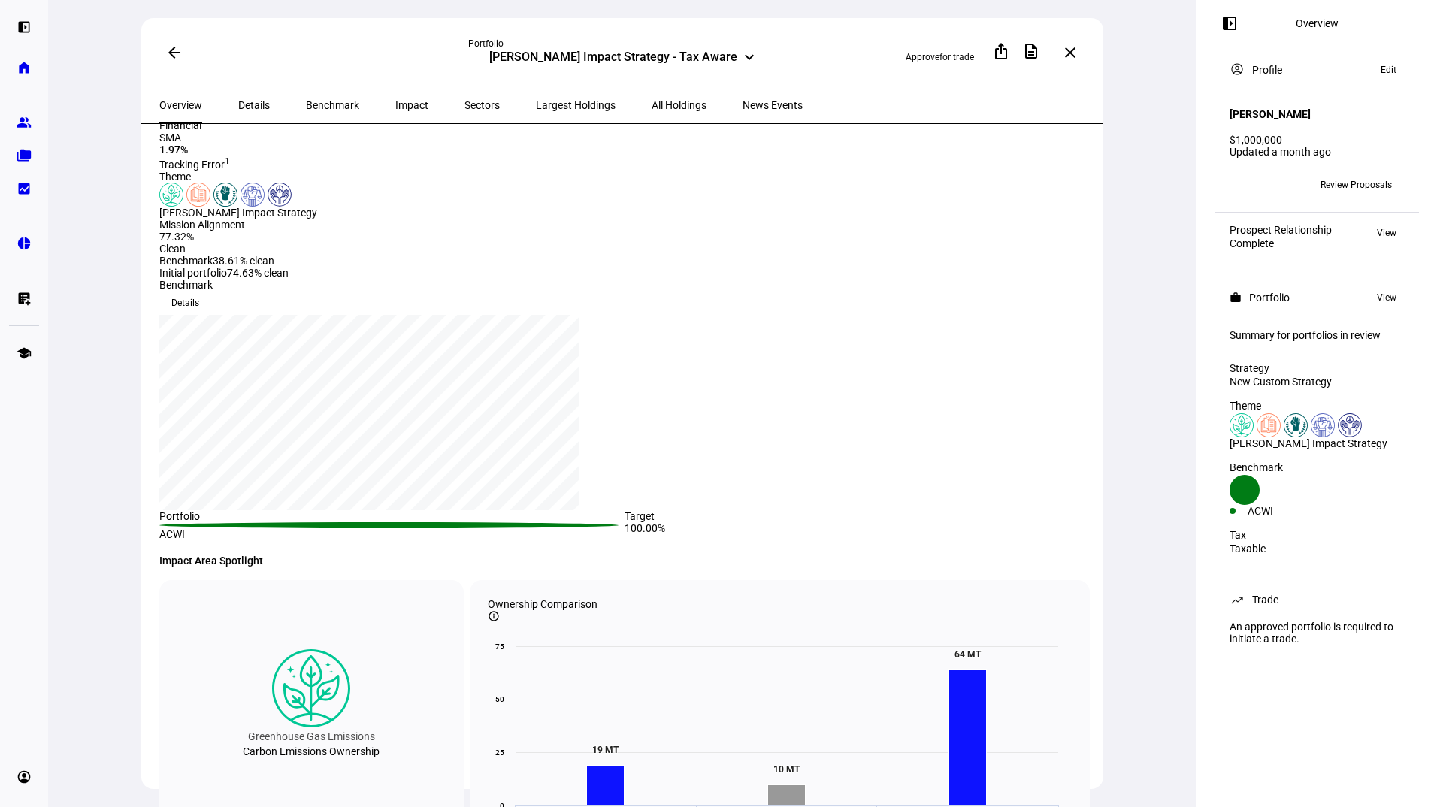
scroll to position [174, 0]
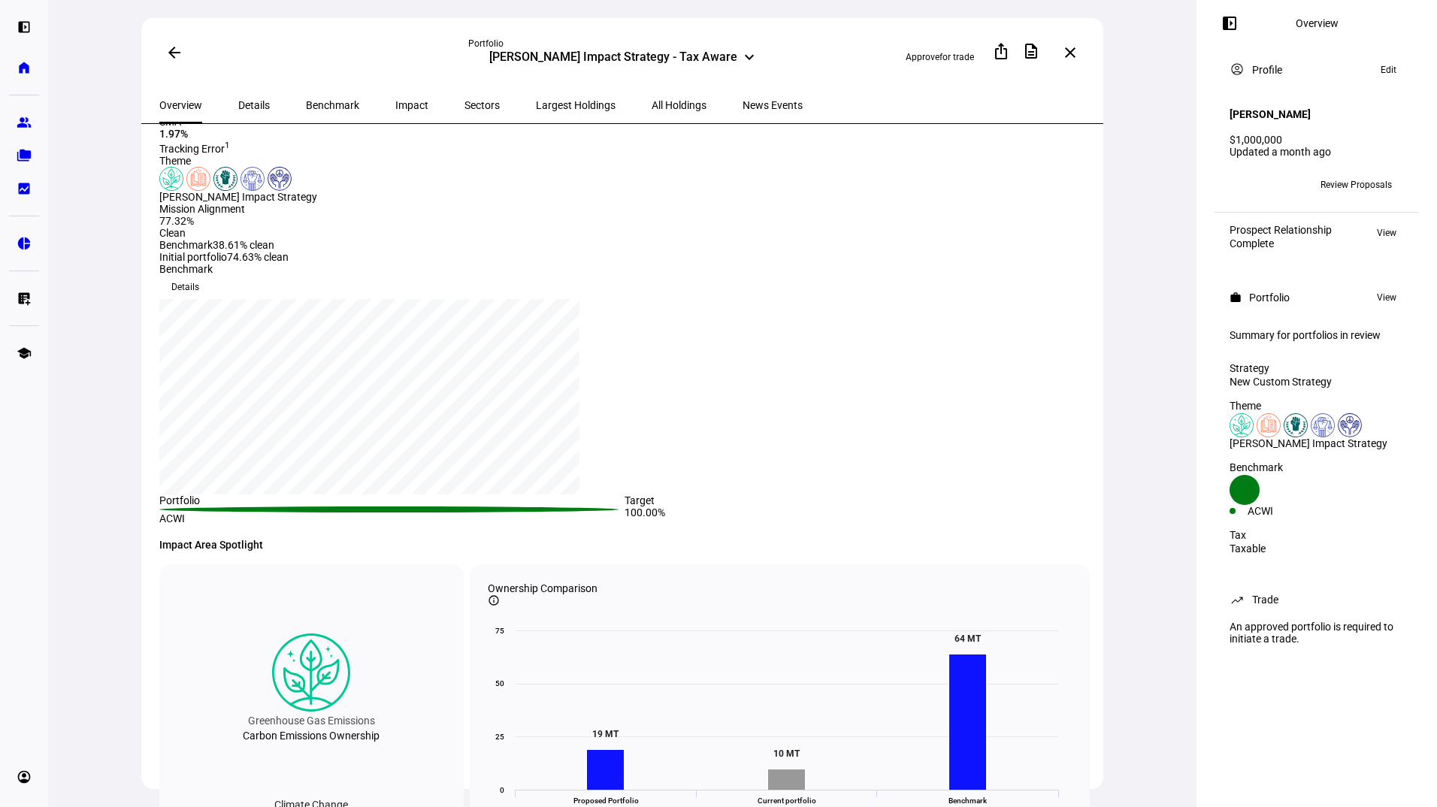
drag, startPoint x: 241, startPoint y: 500, endPoint x: 353, endPoint y: 508, distance: 112.3
click at [353, 263] on div "Mission Alignment 77.32% Clean Benchmark 38.61% clean Initial portfolio 74.63% …" at bounding box center [389, 233] width 461 height 60
click at [586, 263] on eth-portfolio-sustainability-overview "77.32% Clean Benchmark 38.61% clean Initial portfolio 74.63% clean" at bounding box center [389, 239] width 461 height 48
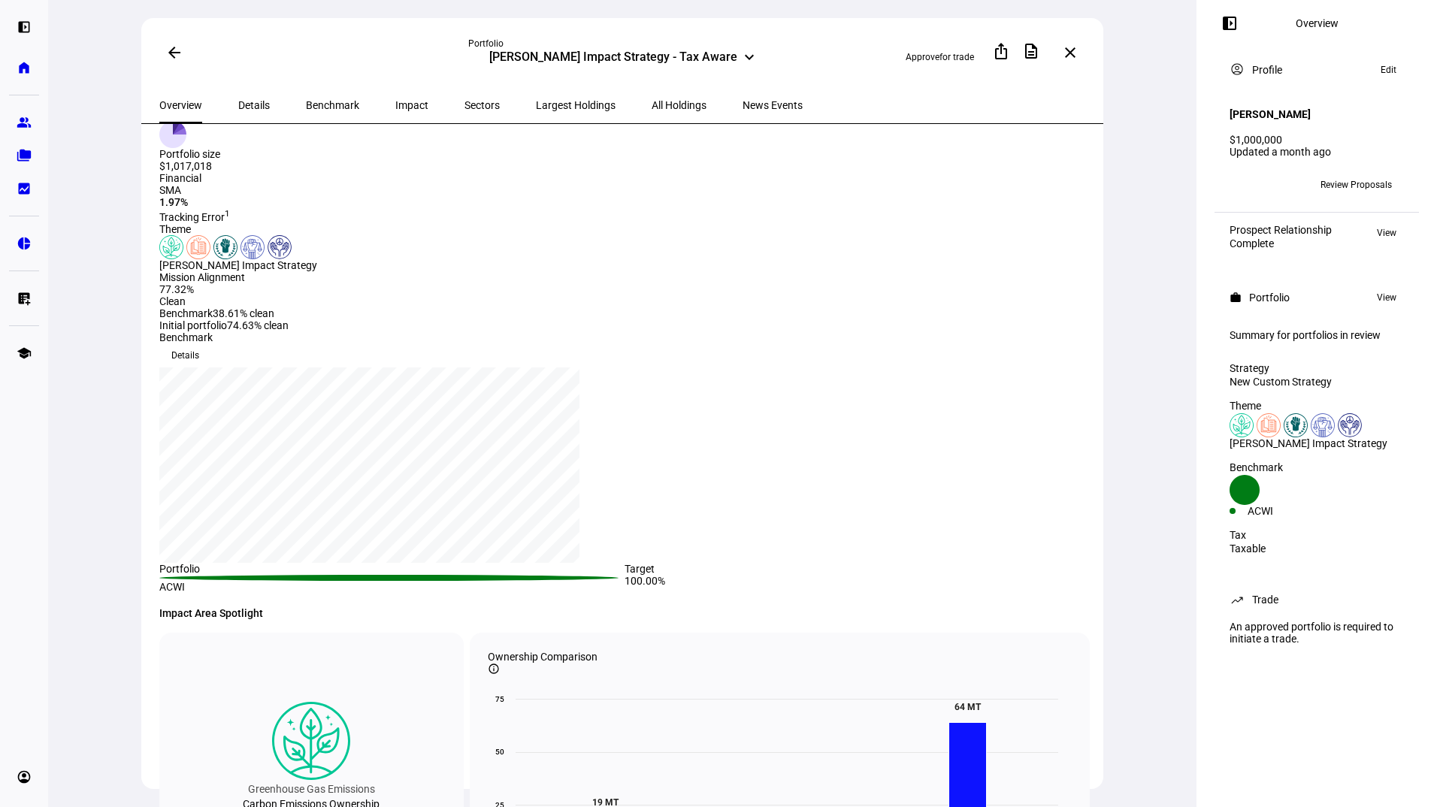
scroll to position [250, 0]
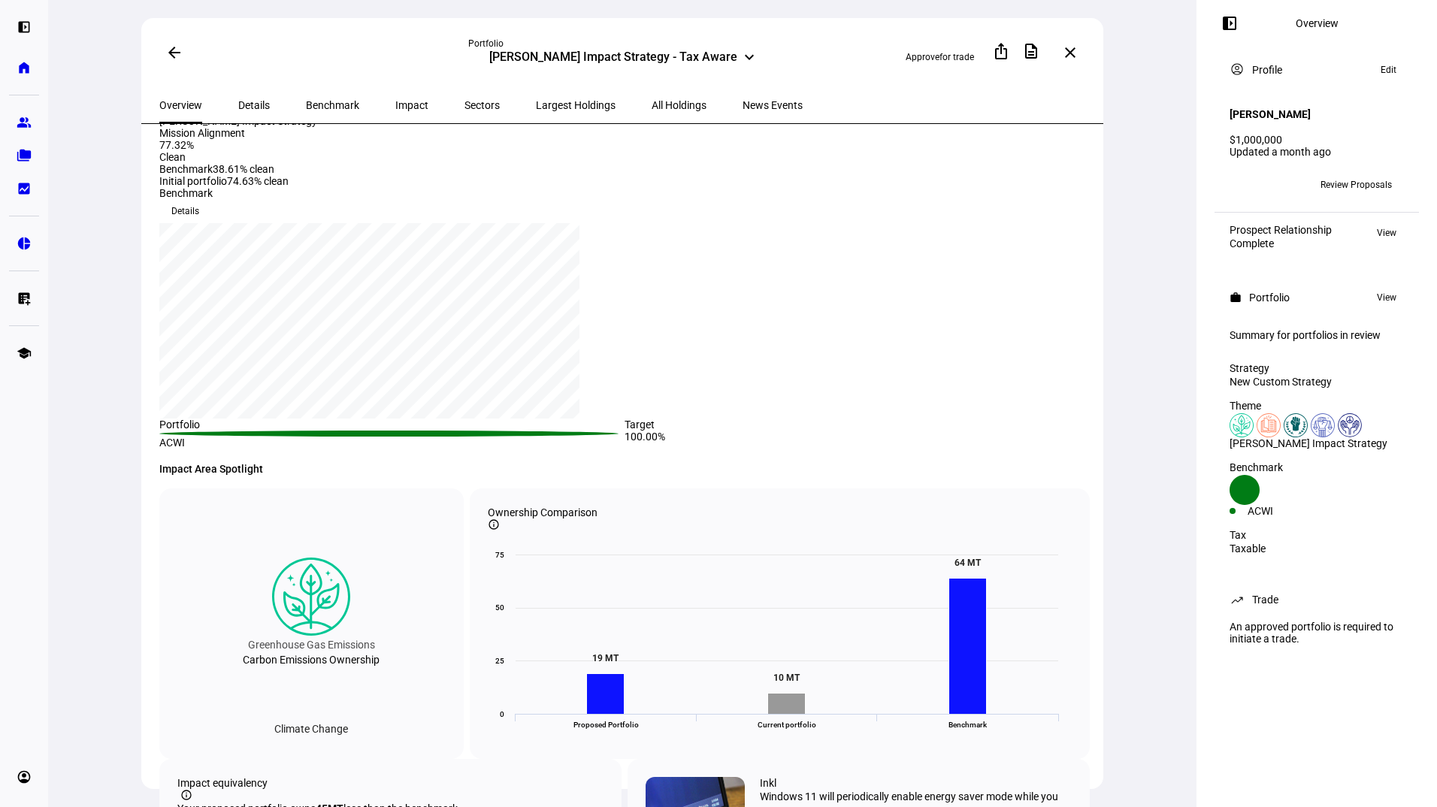
drag, startPoint x: 611, startPoint y: 486, endPoint x: 547, endPoint y: 481, distance: 64.0
click at [547, 481] on eth-route-card-body "[PERSON_NAME] Impact Strategy - Tax Aware Portfolio created [DATE] in Batch 1 S…" at bounding box center [622, 479] width 962 height 711
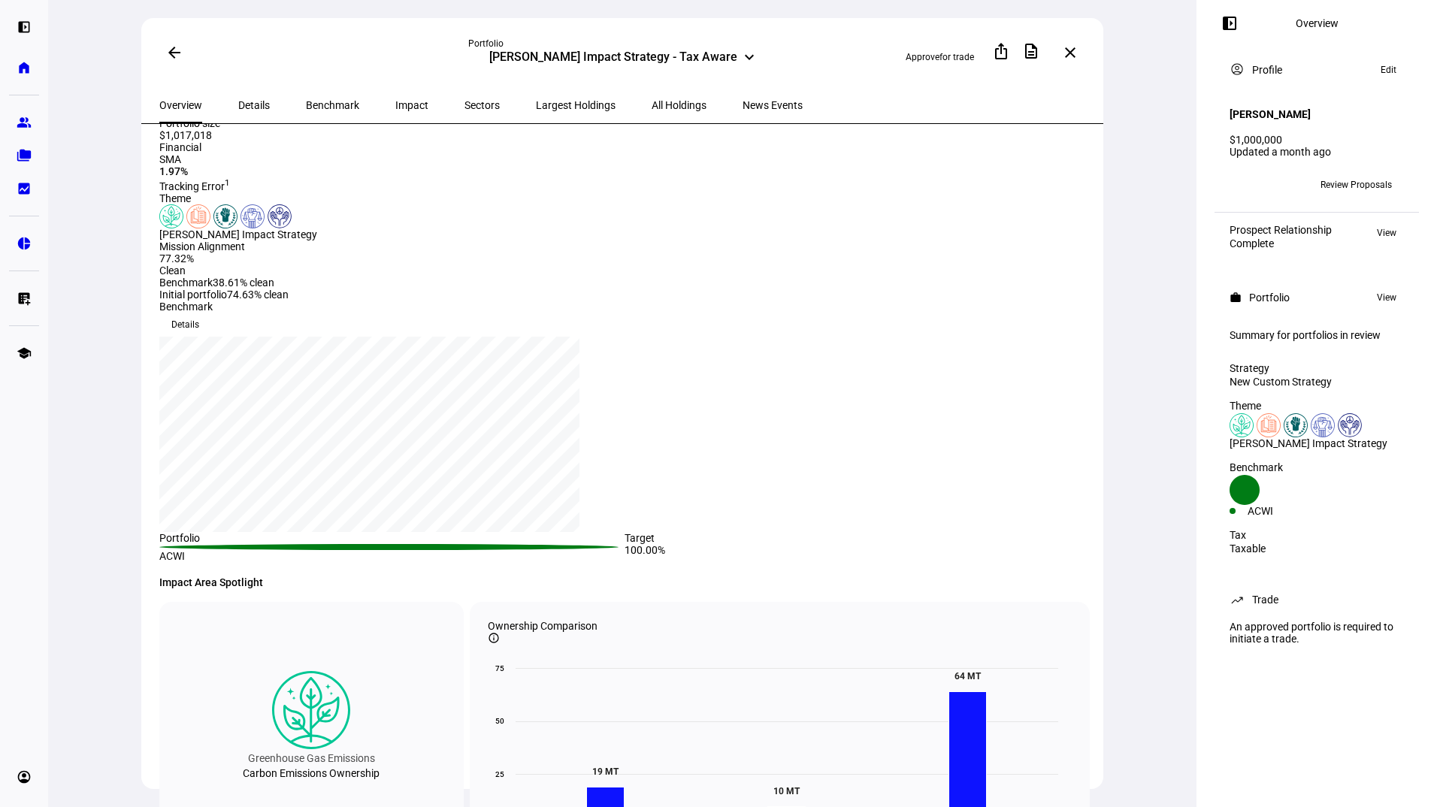
scroll to position [0, 0]
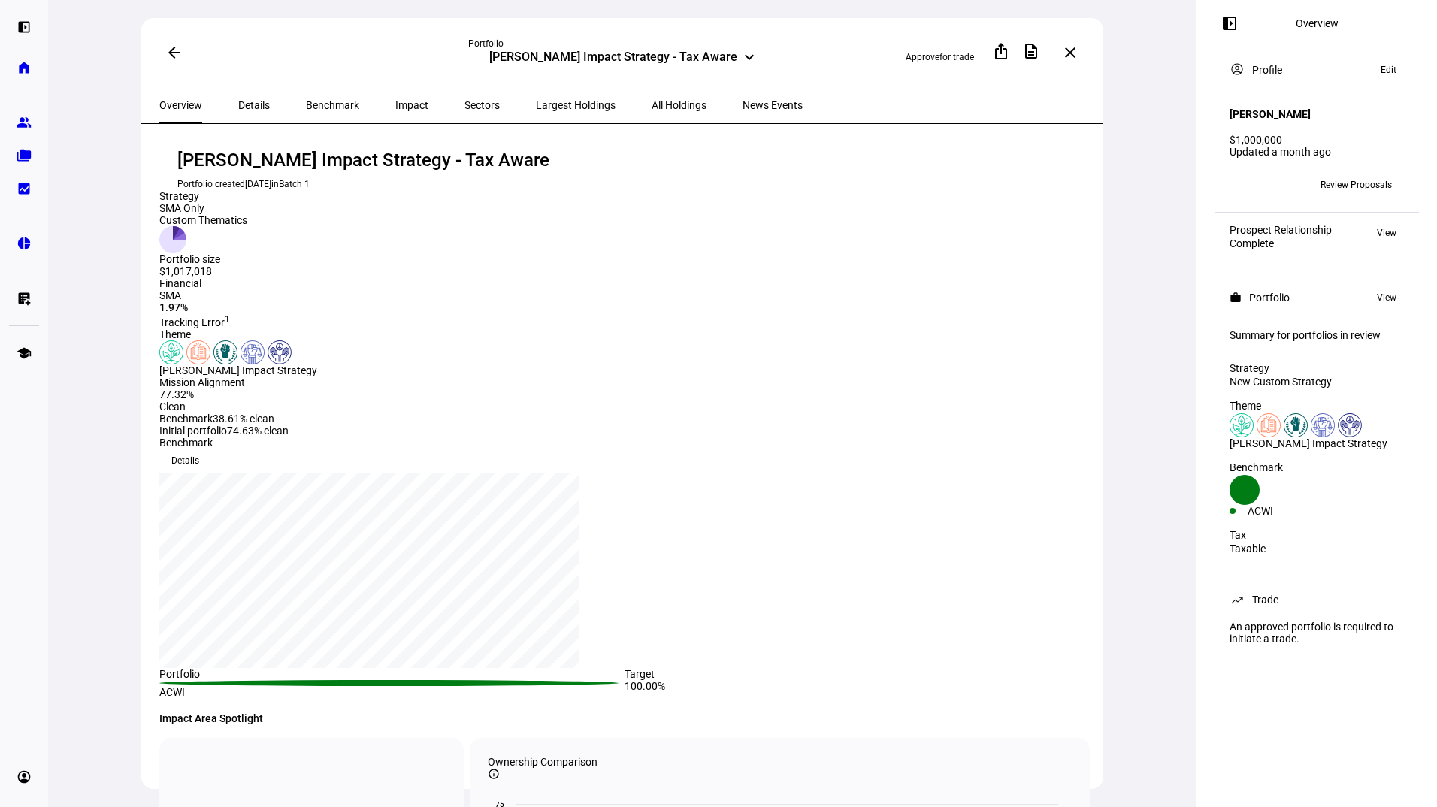
click at [256, 104] on span "Details" at bounding box center [254, 105] width 32 height 11
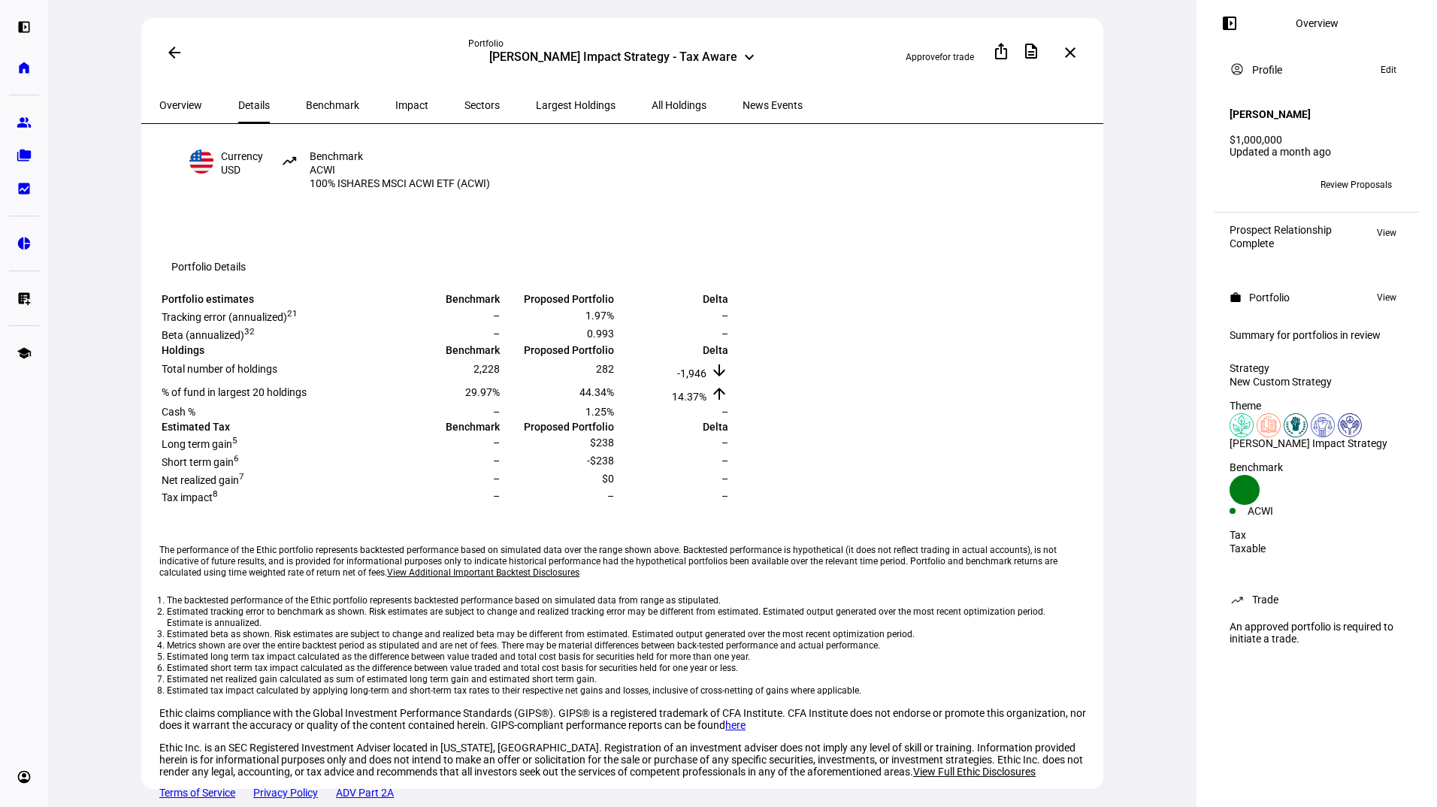
scroll to position [184, 0]
click at [386, 404] on td "% of fund in largest 20 holdings" at bounding box center [273, 393] width 225 height 22
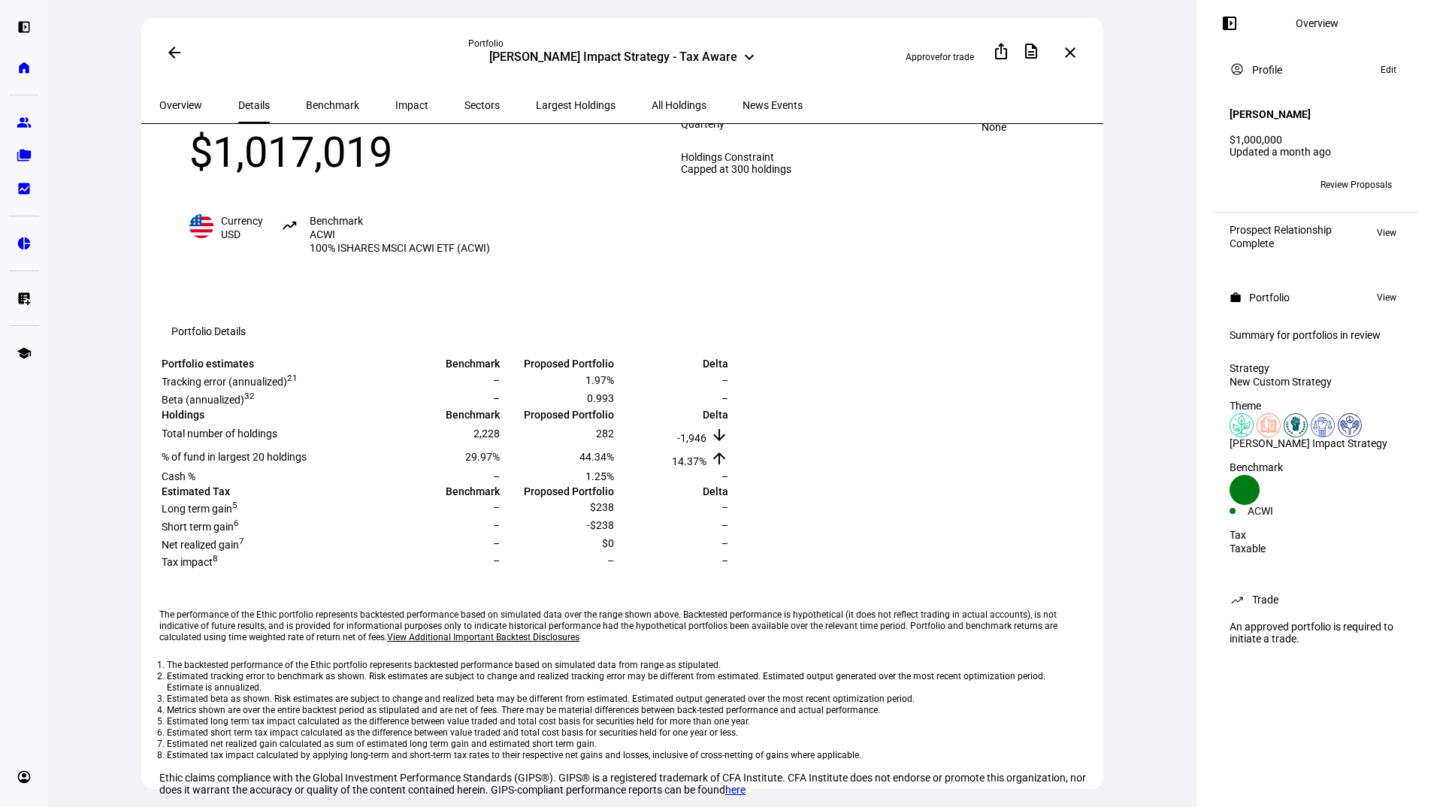
scroll to position [65, 0]
click at [310, 100] on span "Benchmark" at bounding box center [332, 105] width 53 height 11
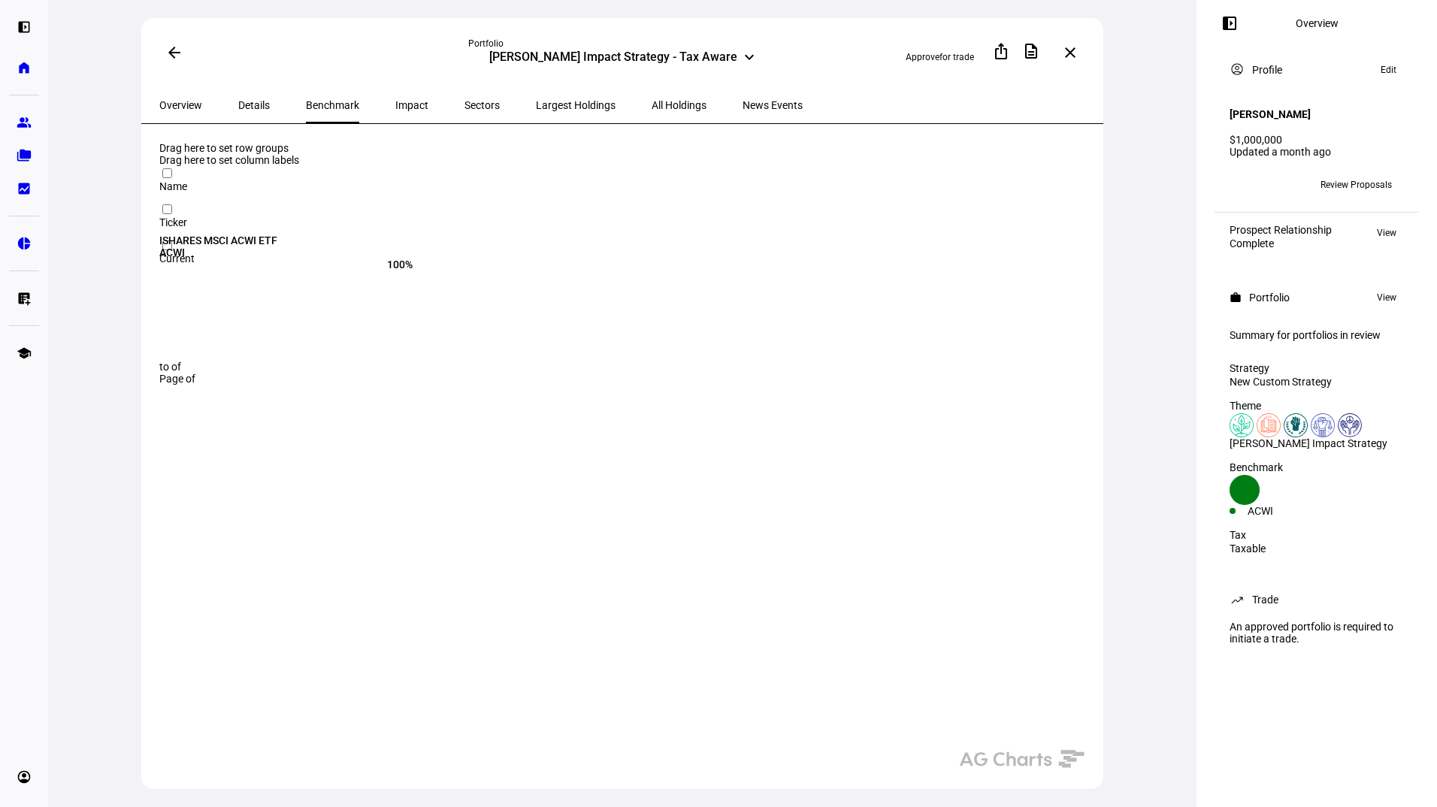
click at [395, 101] on span "Impact" at bounding box center [411, 105] width 33 height 11
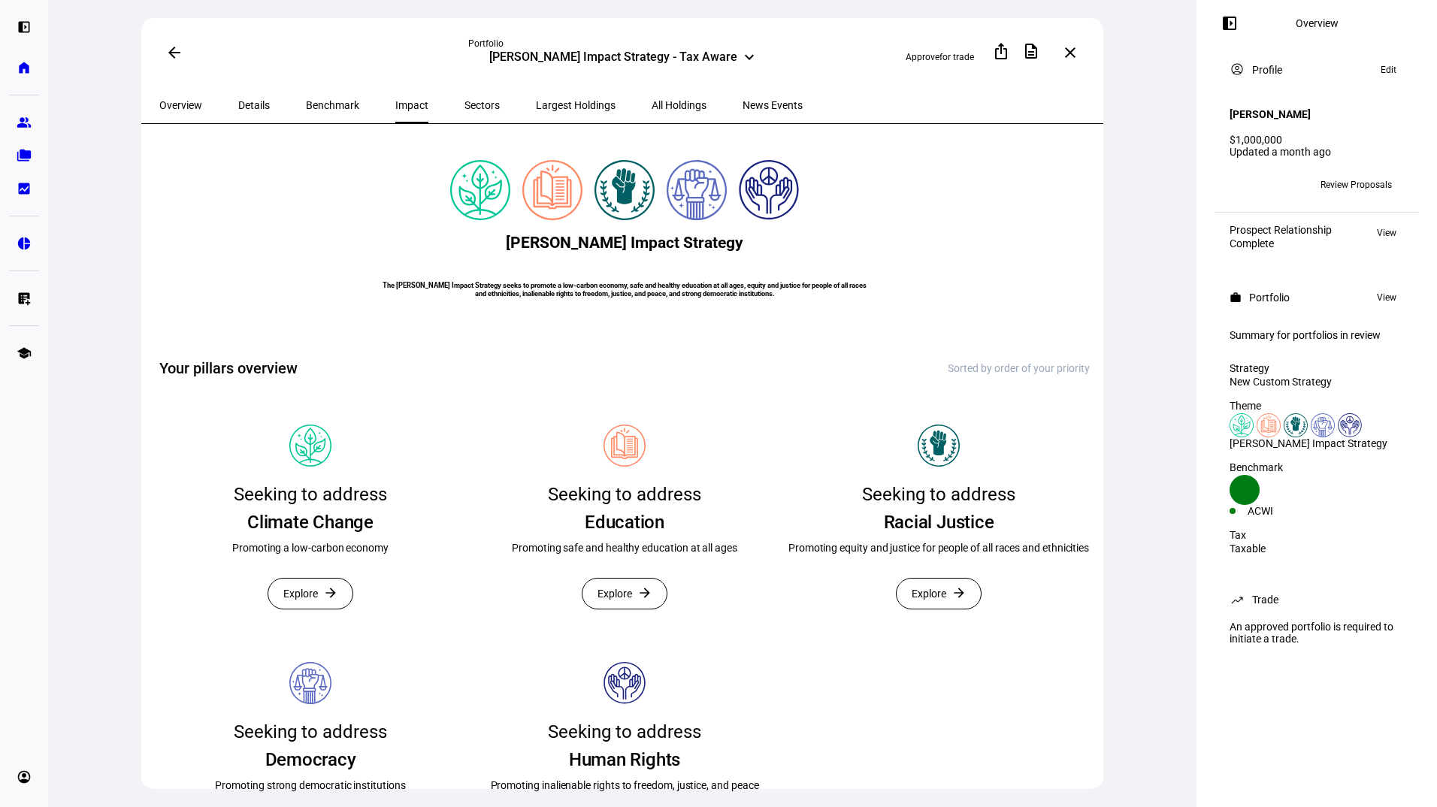
click at [465, 101] on span "Sectors" at bounding box center [482, 105] width 35 height 11
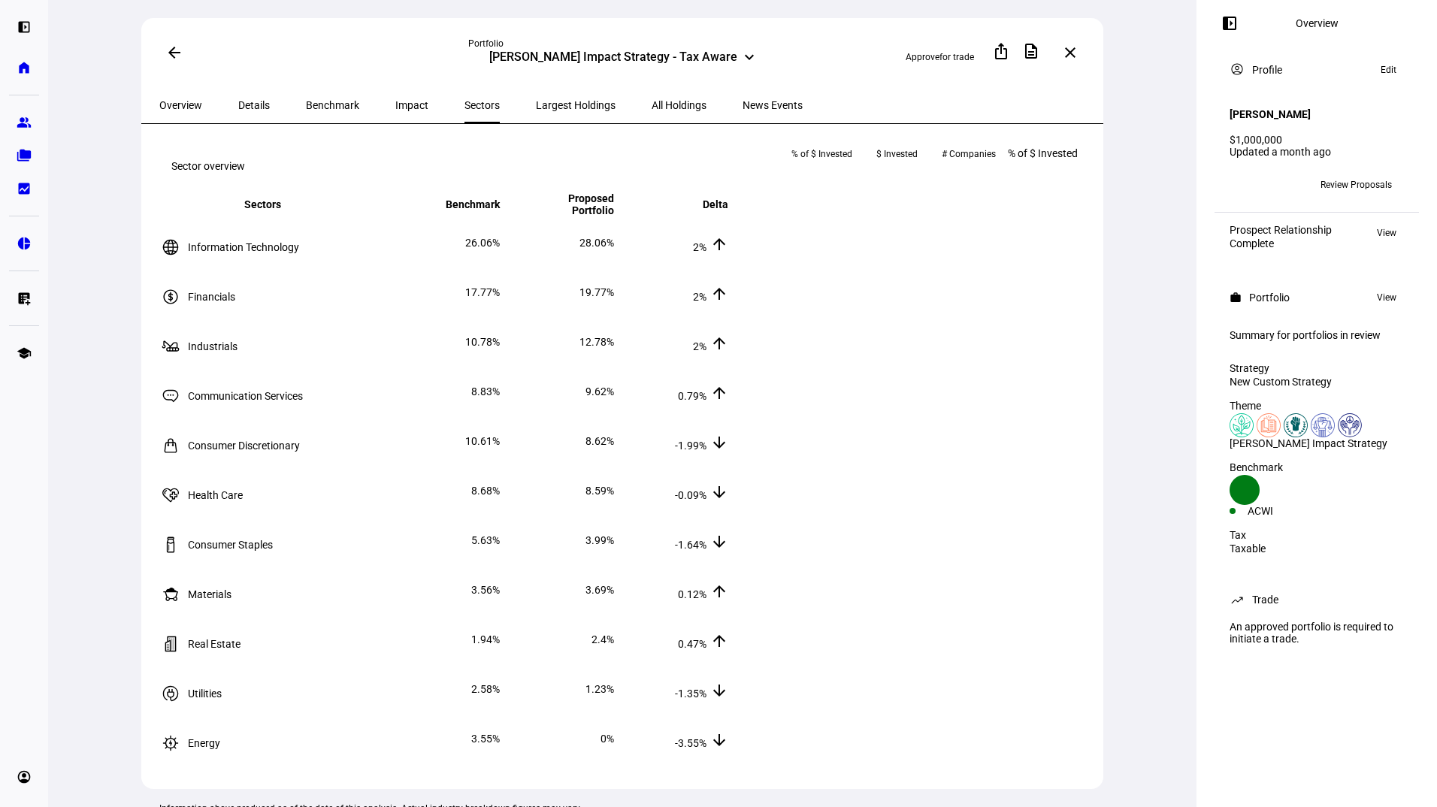
click at [536, 106] on span "Largest Holdings" at bounding box center [576, 105] width 80 height 11
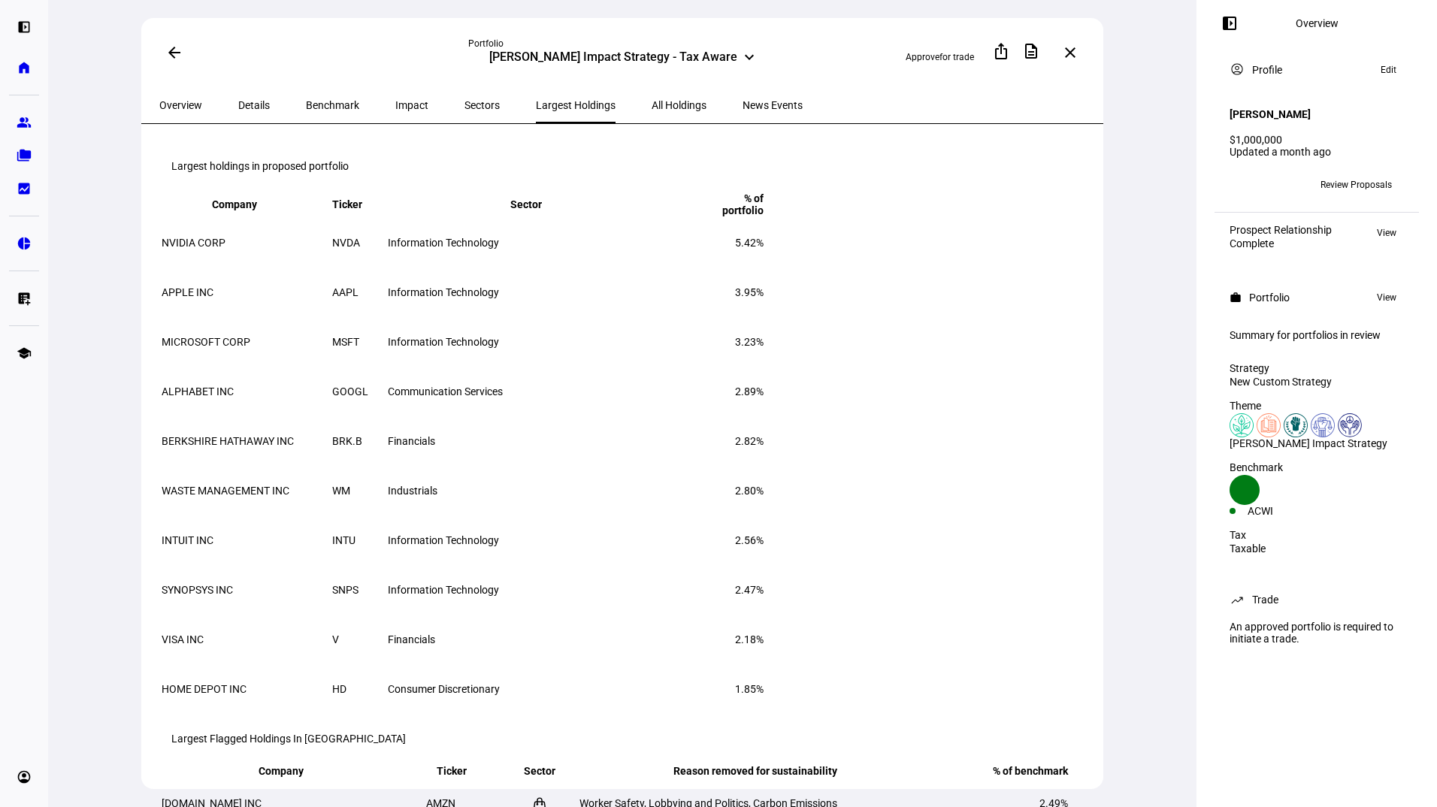
click at [652, 103] on span "All Holdings" at bounding box center [679, 105] width 55 height 11
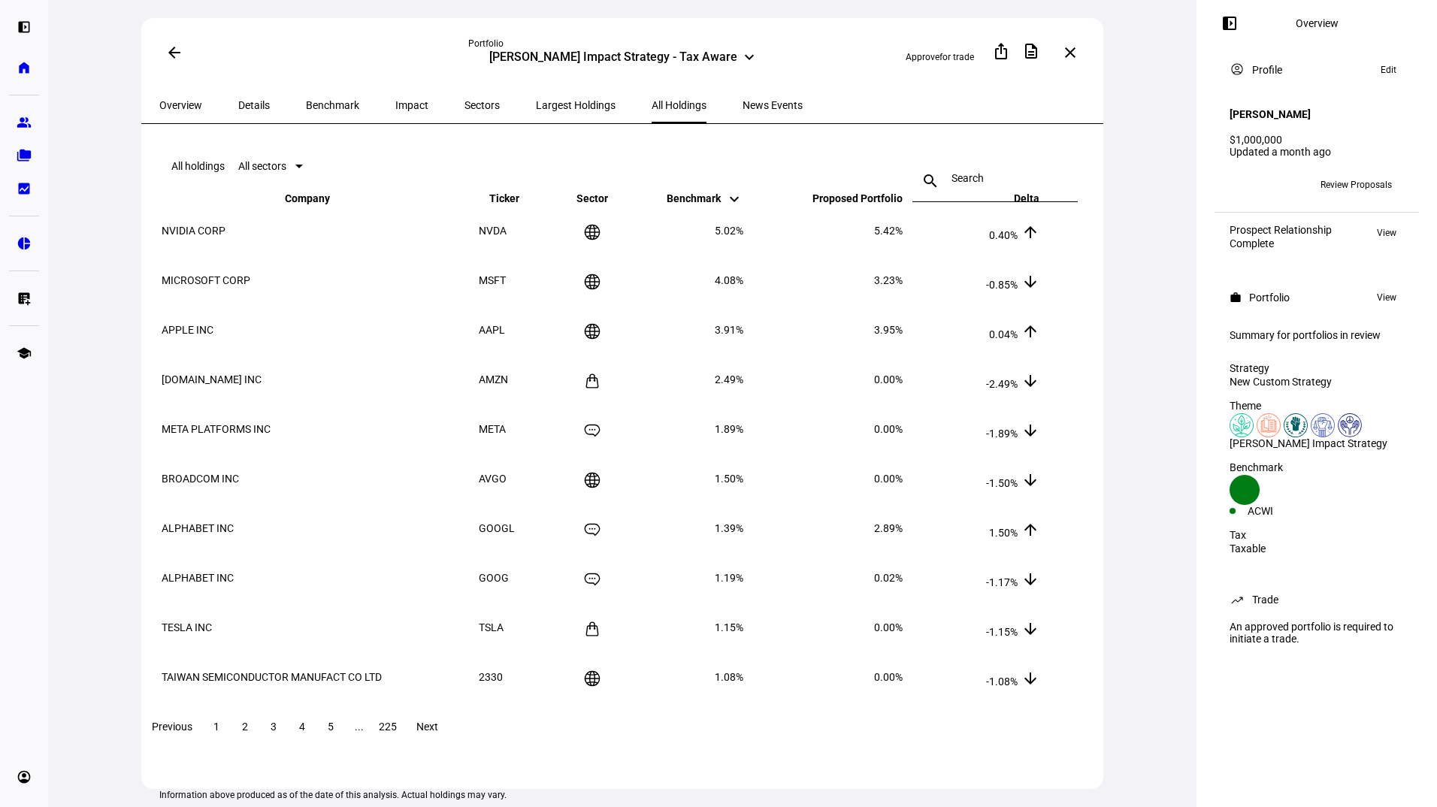
click at [558, 162] on mat-toolbar "All holdings All sectors search close" at bounding box center [624, 166] width 931 height 48
click at [310, 100] on span "Benchmark" at bounding box center [332, 105] width 53 height 11
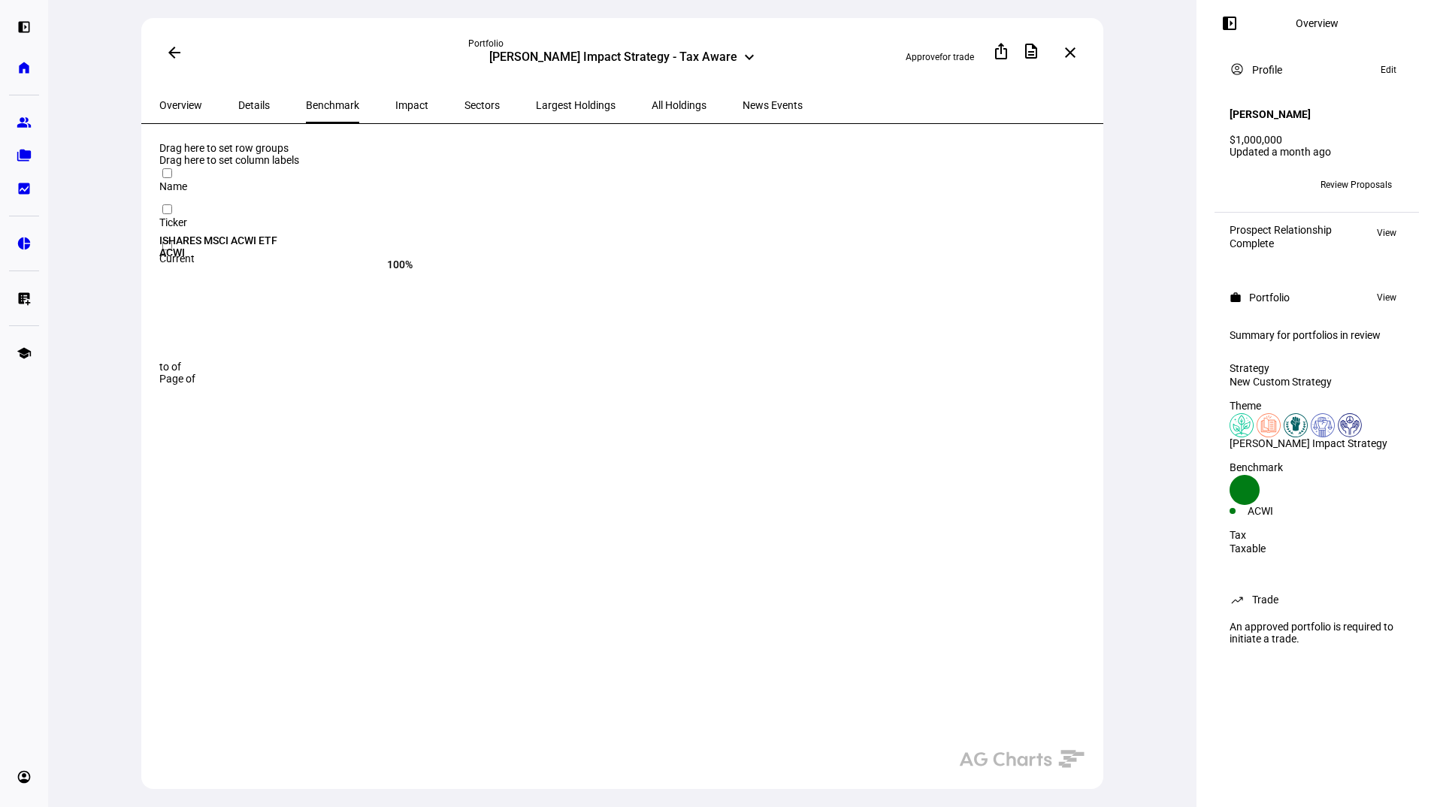
click at [395, 109] on span "Impact" at bounding box center [411, 105] width 33 height 36
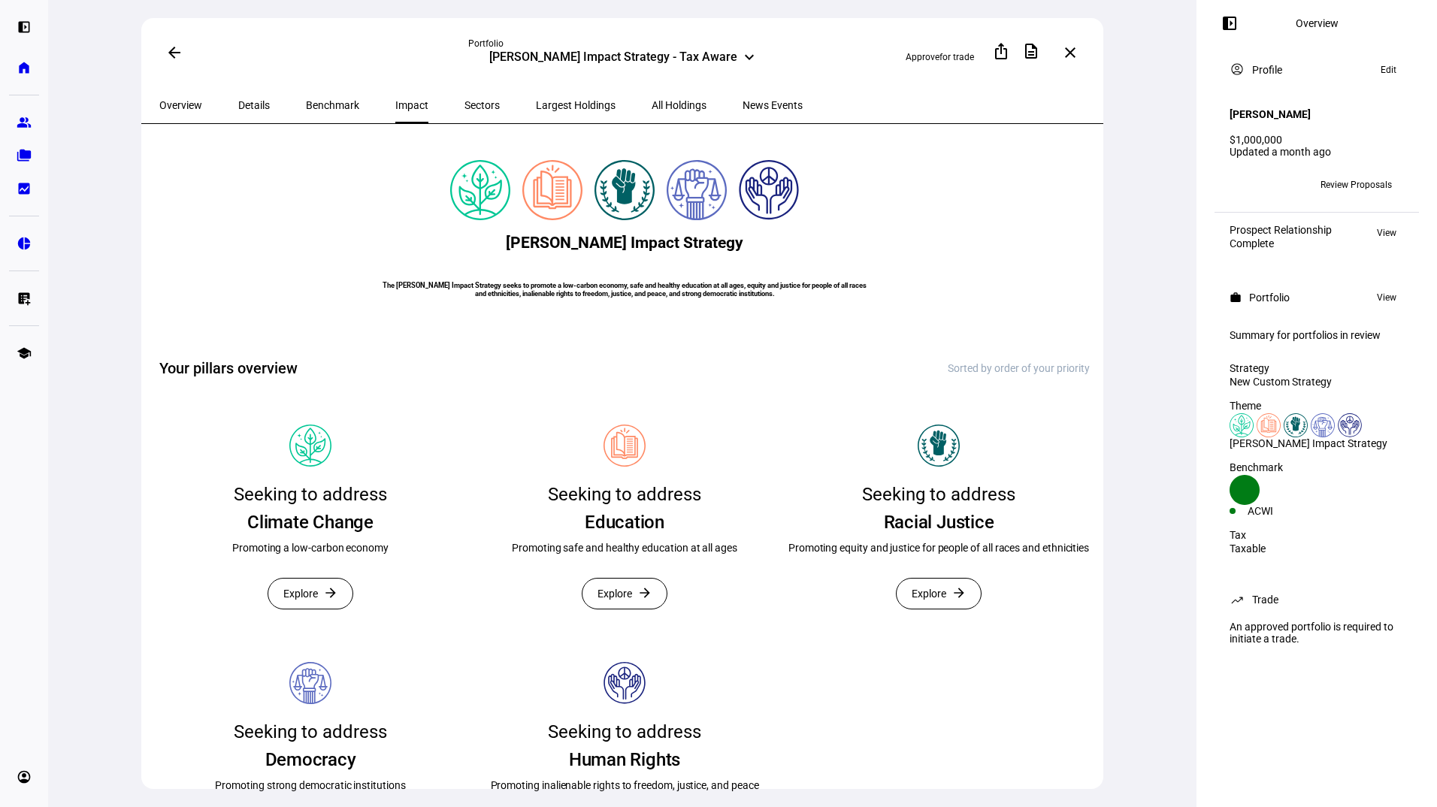
click at [241, 100] on span "Details" at bounding box center [254, 105] width 32 height 11
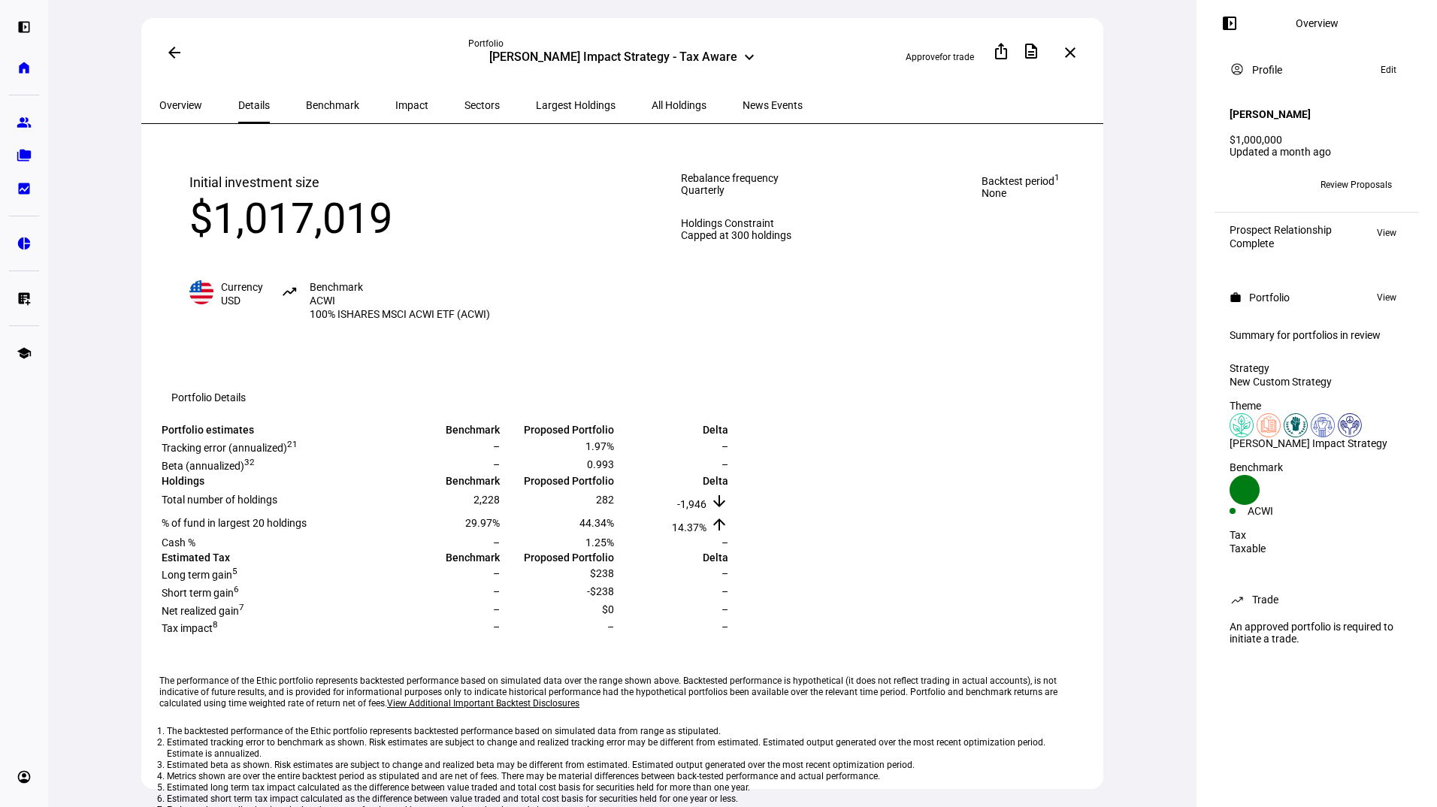
click at [545, 102] on span "Largest Holdings" at bounding box center [576, 105] width 80 height 11
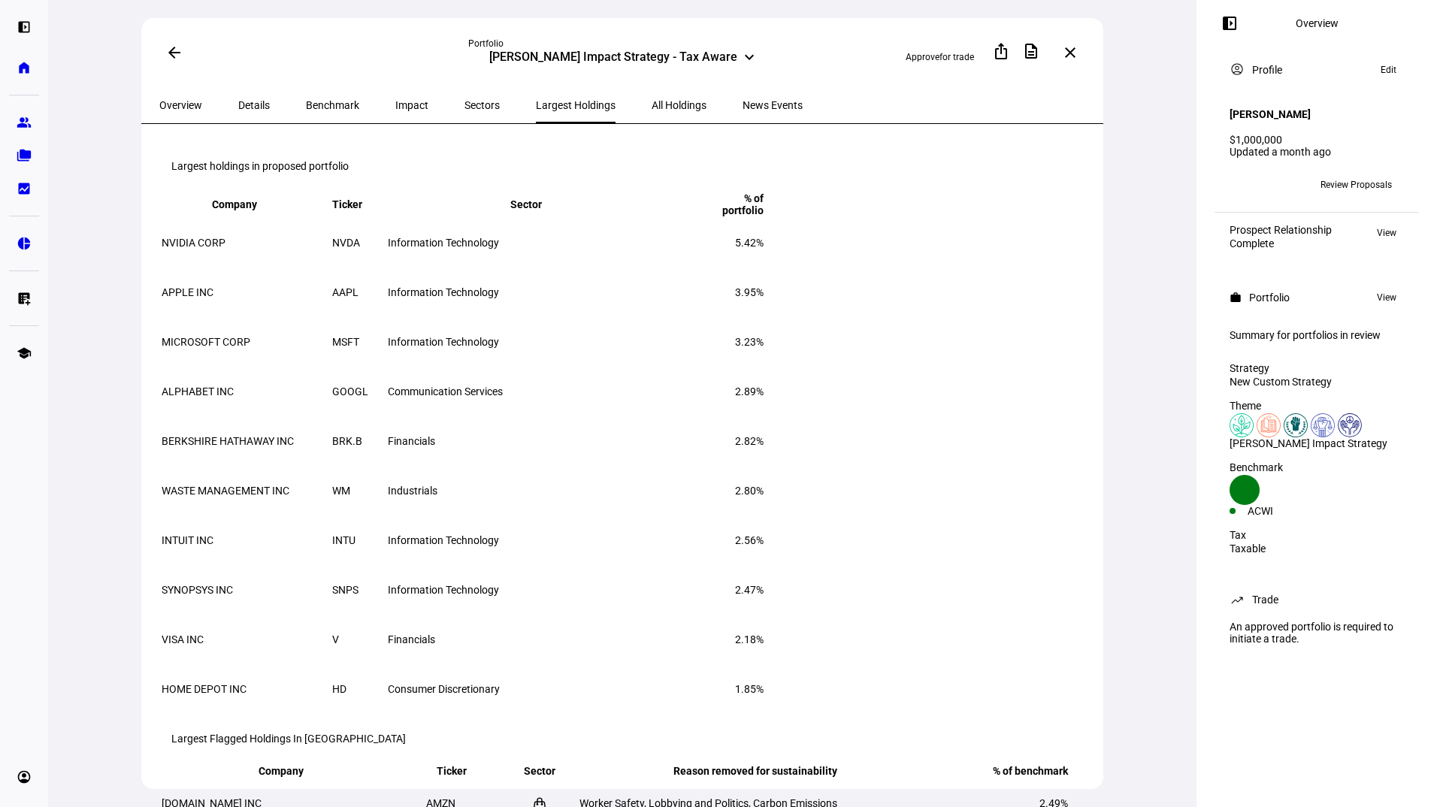
click at [465, 100] on span "Sectors" at bounding box center [482, 105] width 35 height 11
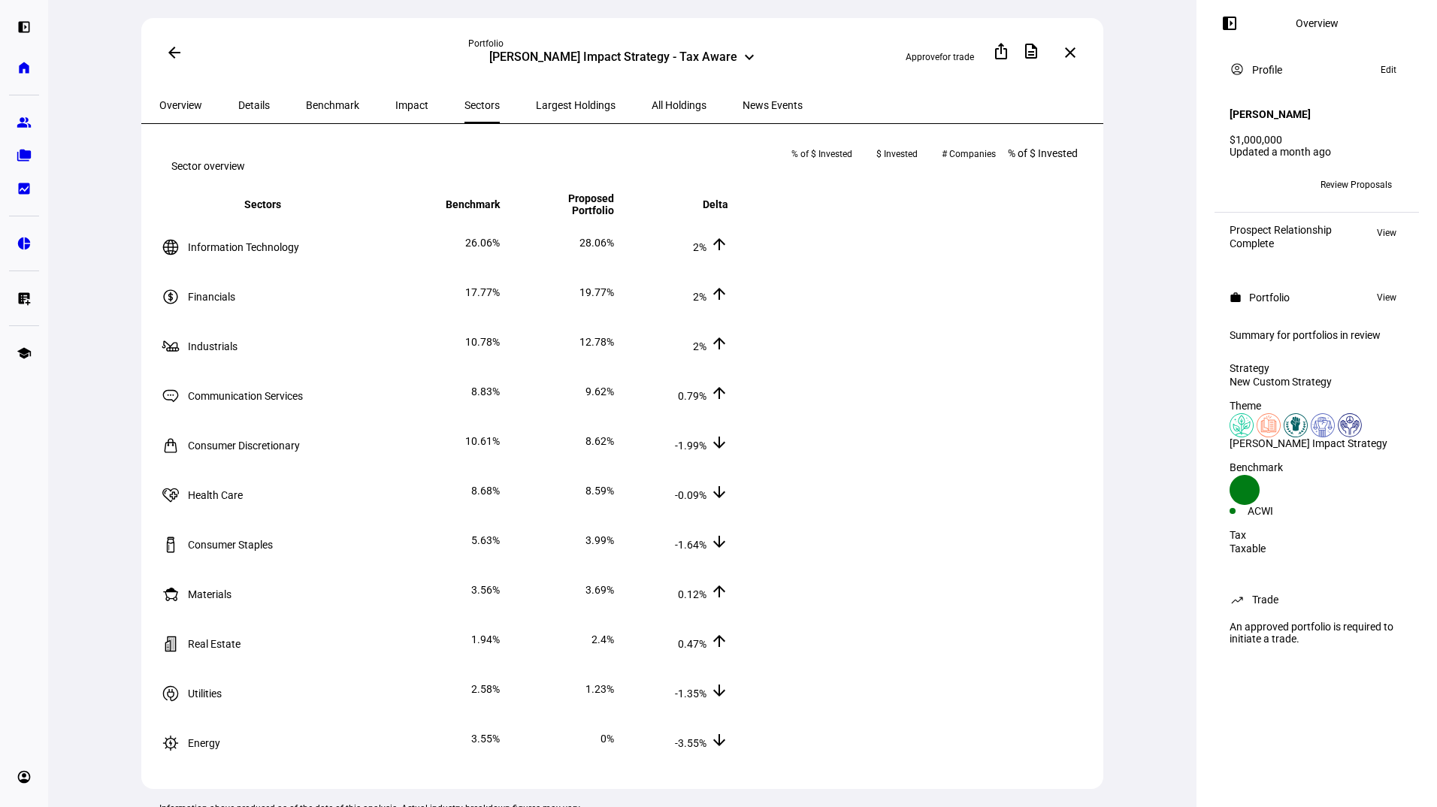
click at [652, 100] on span "All Holdings" at bounding box center [679, 105] width 55 height 11
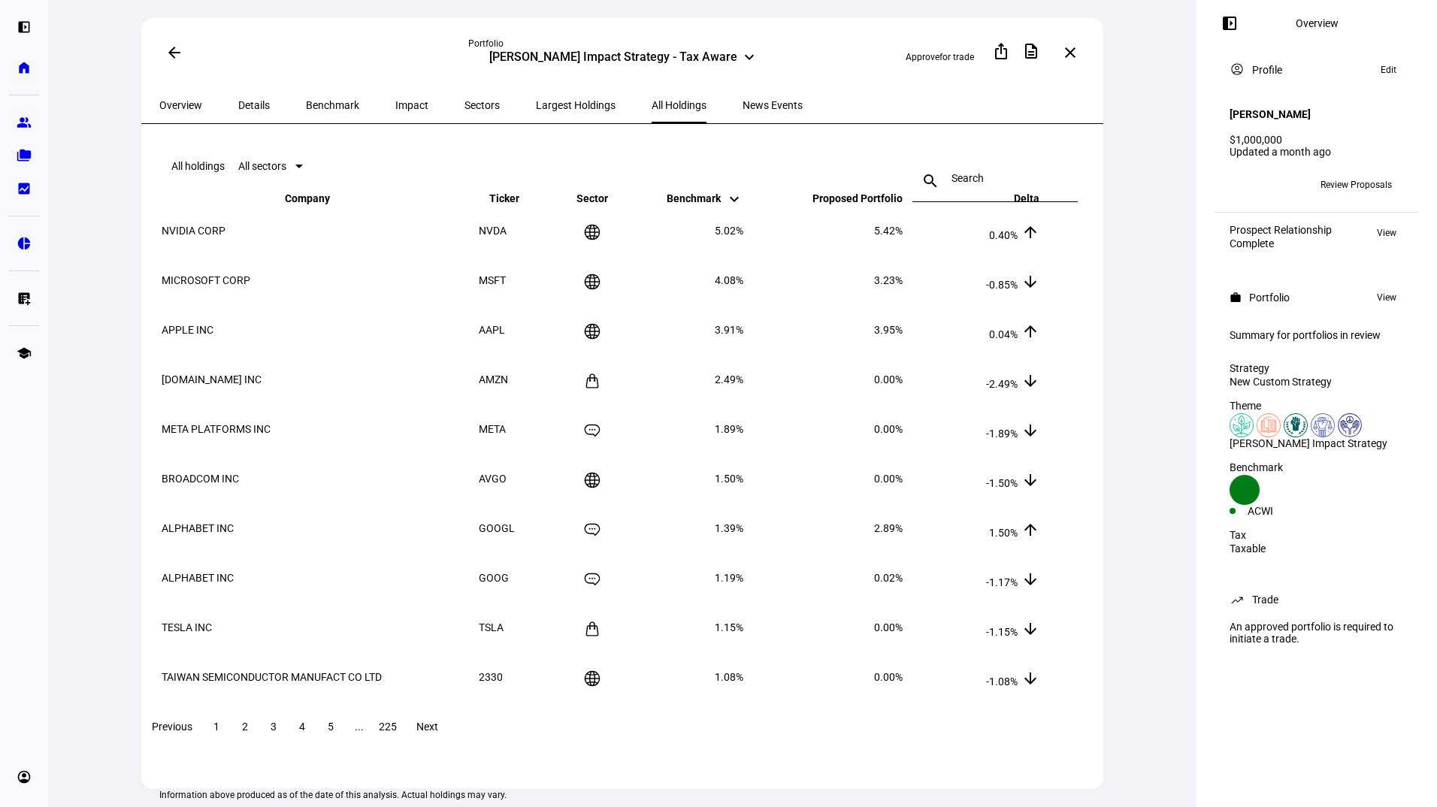
click at [395, 100] on span "Impact" at bounding box center [411, 105] width 33 height 11
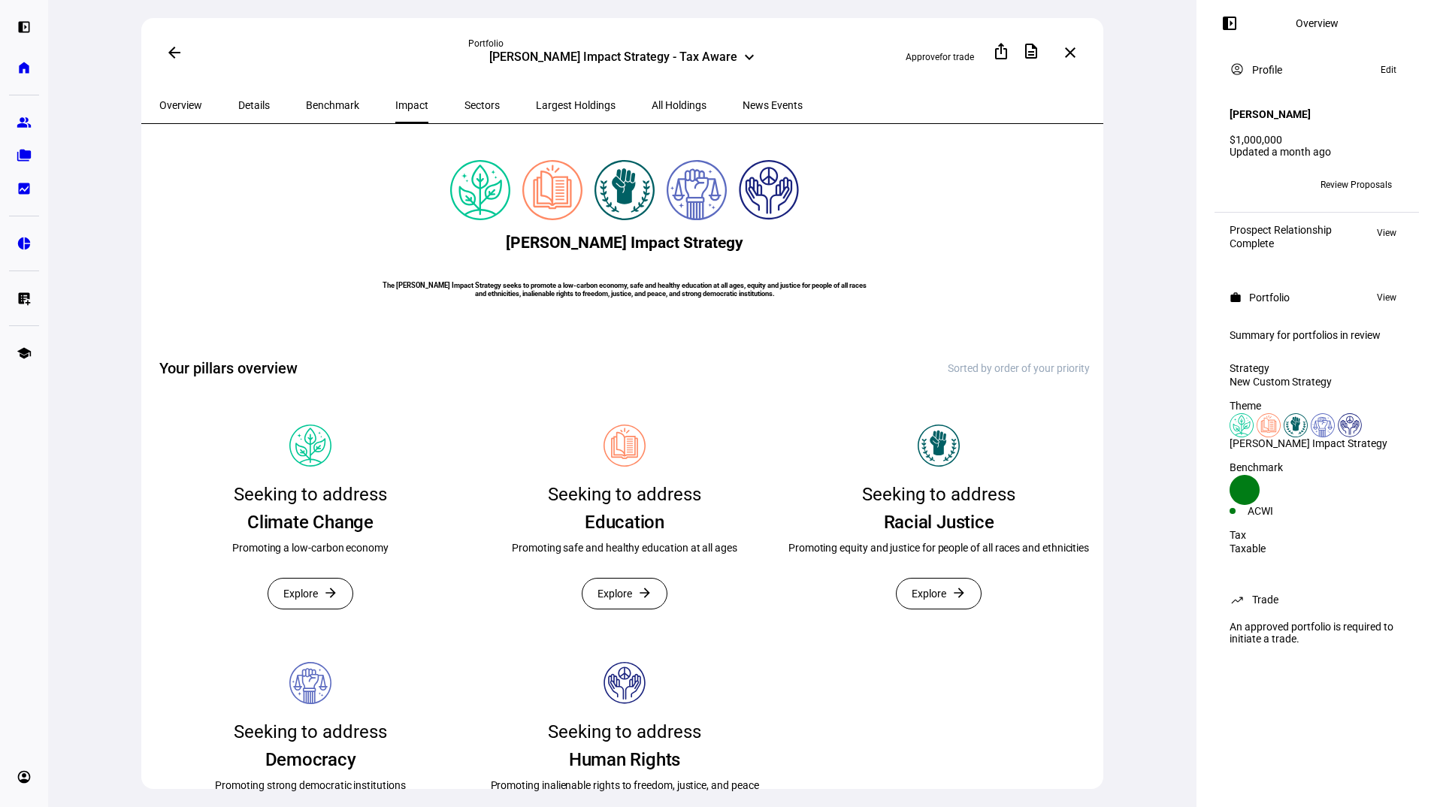
click at [465, 104] on span "Sectors" at bounding box center [482, 105] width 35 height 11
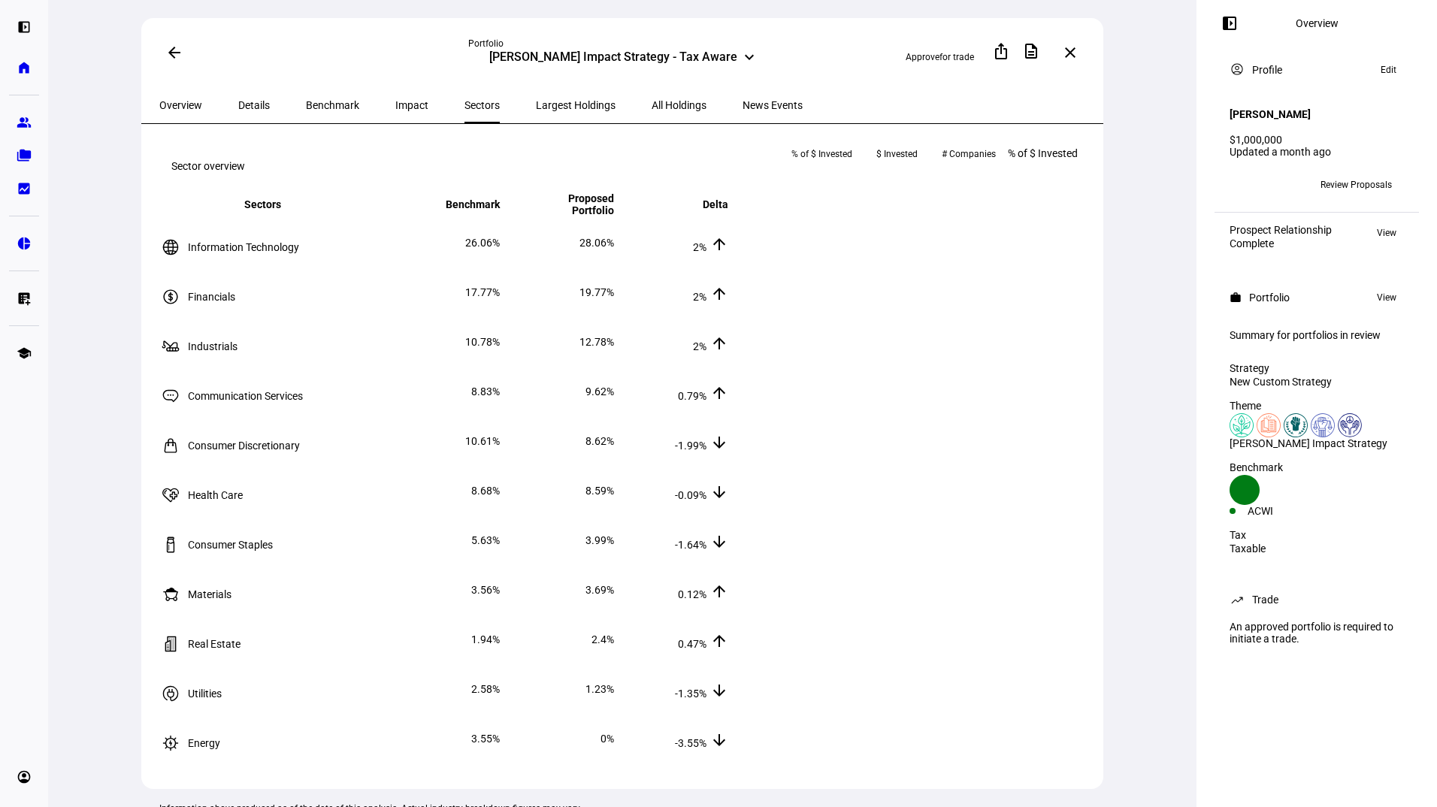
click at [315, 101] on span "Benchmark" at bounding box center [332, 105] width 53 height 11
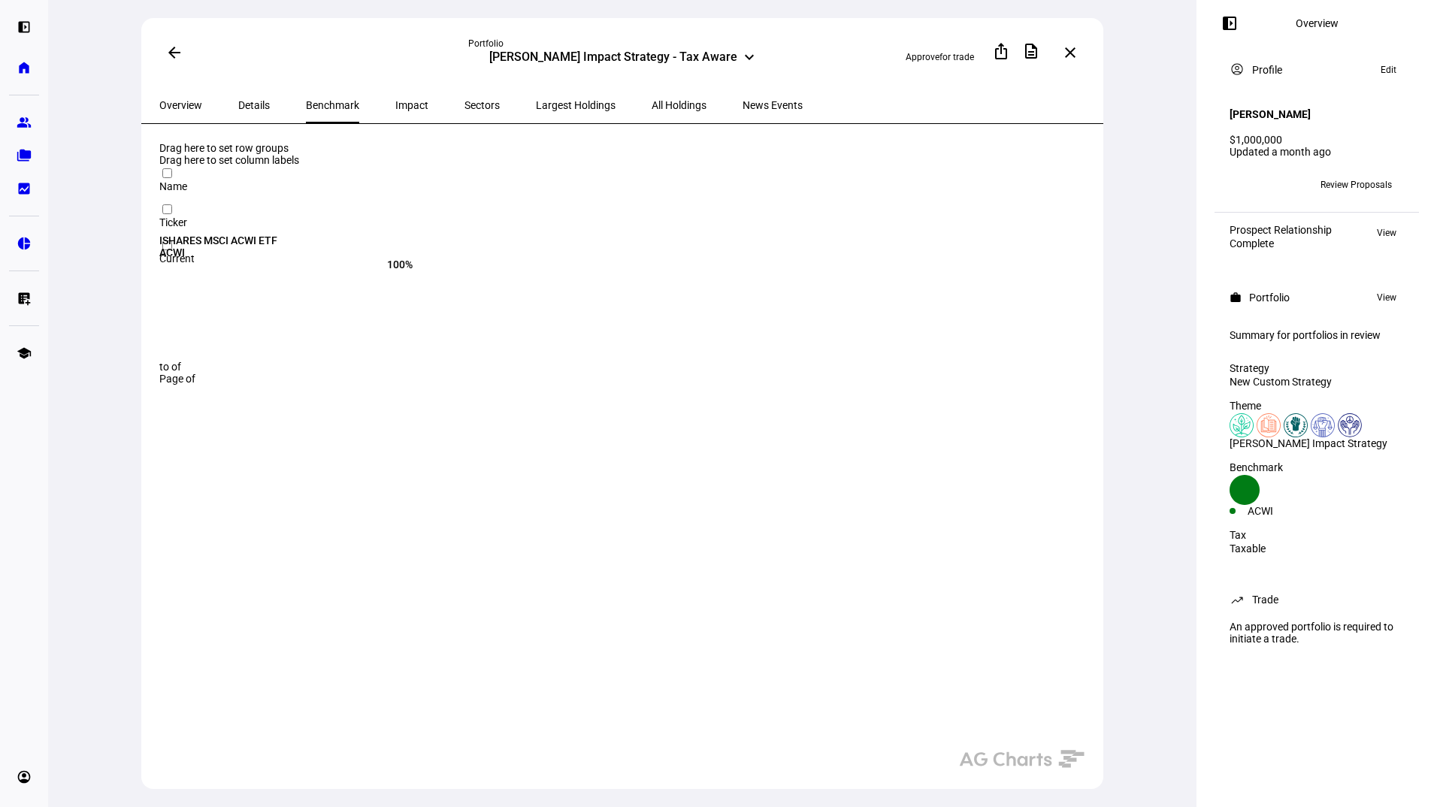
click at [250, 100] on span "Details" at bounding box center [254, 105] width 32 height 11
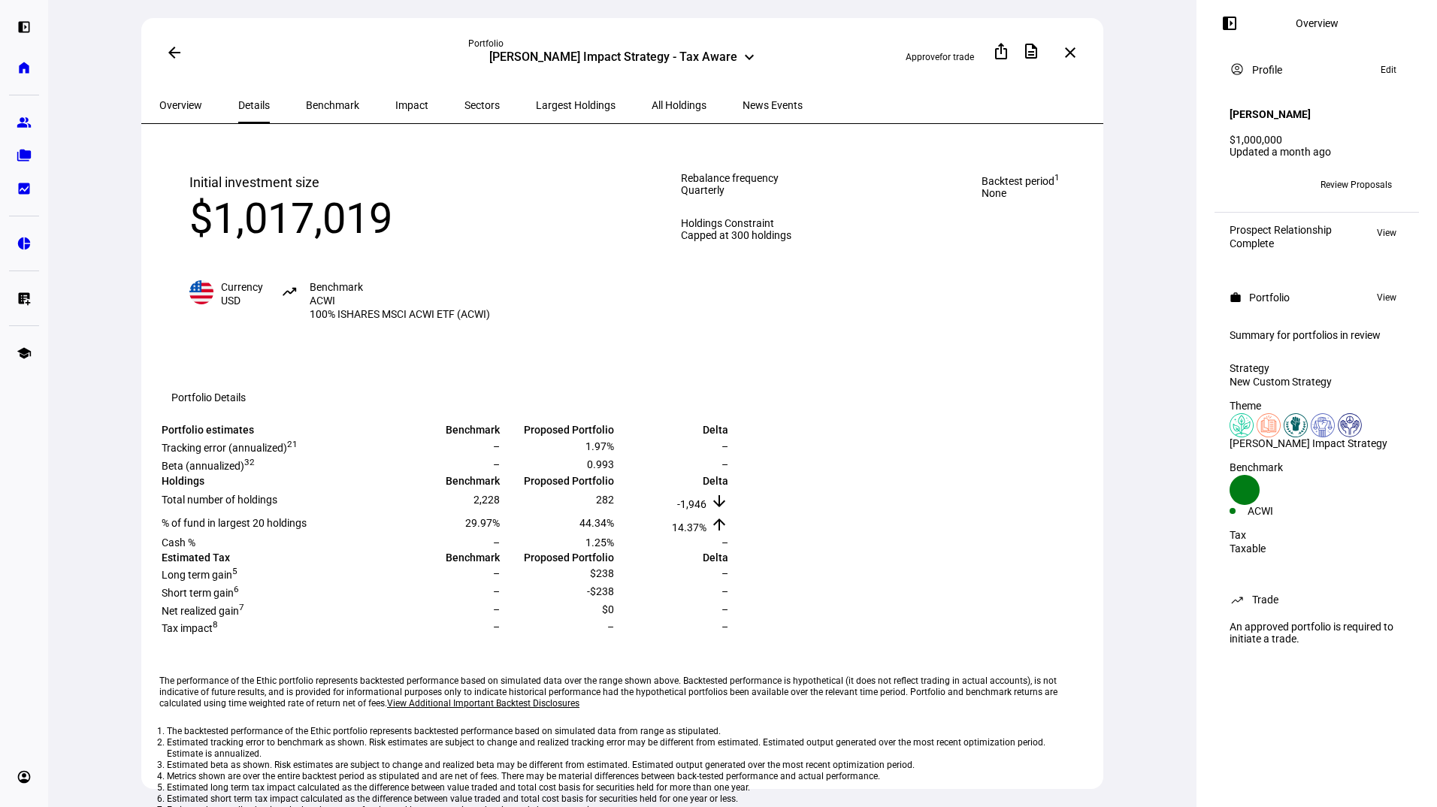
click at [182, 107] on span "Overview" at bounding box center [180, 105] width 43 height 11
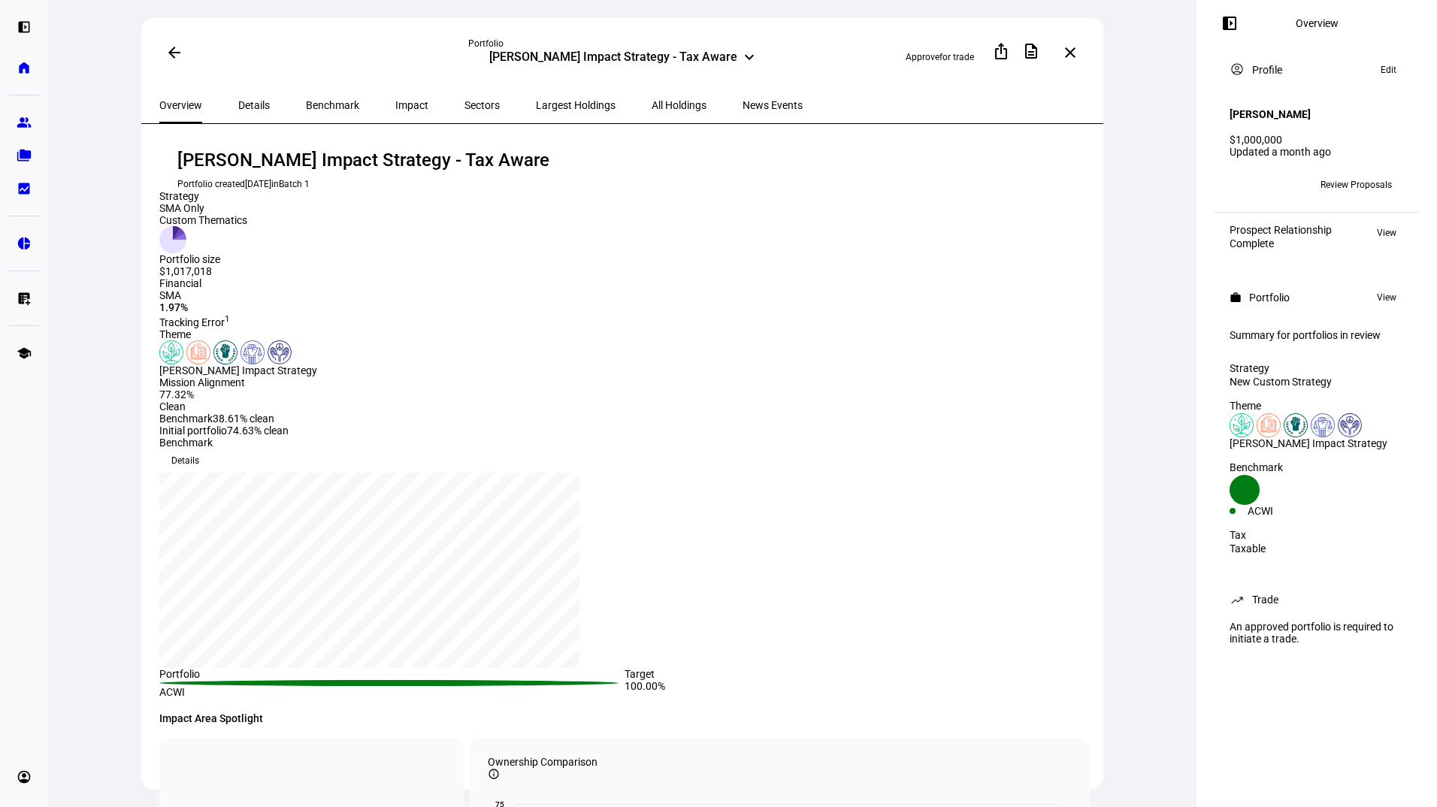
click at [628, 494] on div "Benchmark Details Press Space or Enter to toggle visibility Portfolio Target AC…" at bounding box center [624, 568] width 931 height 262
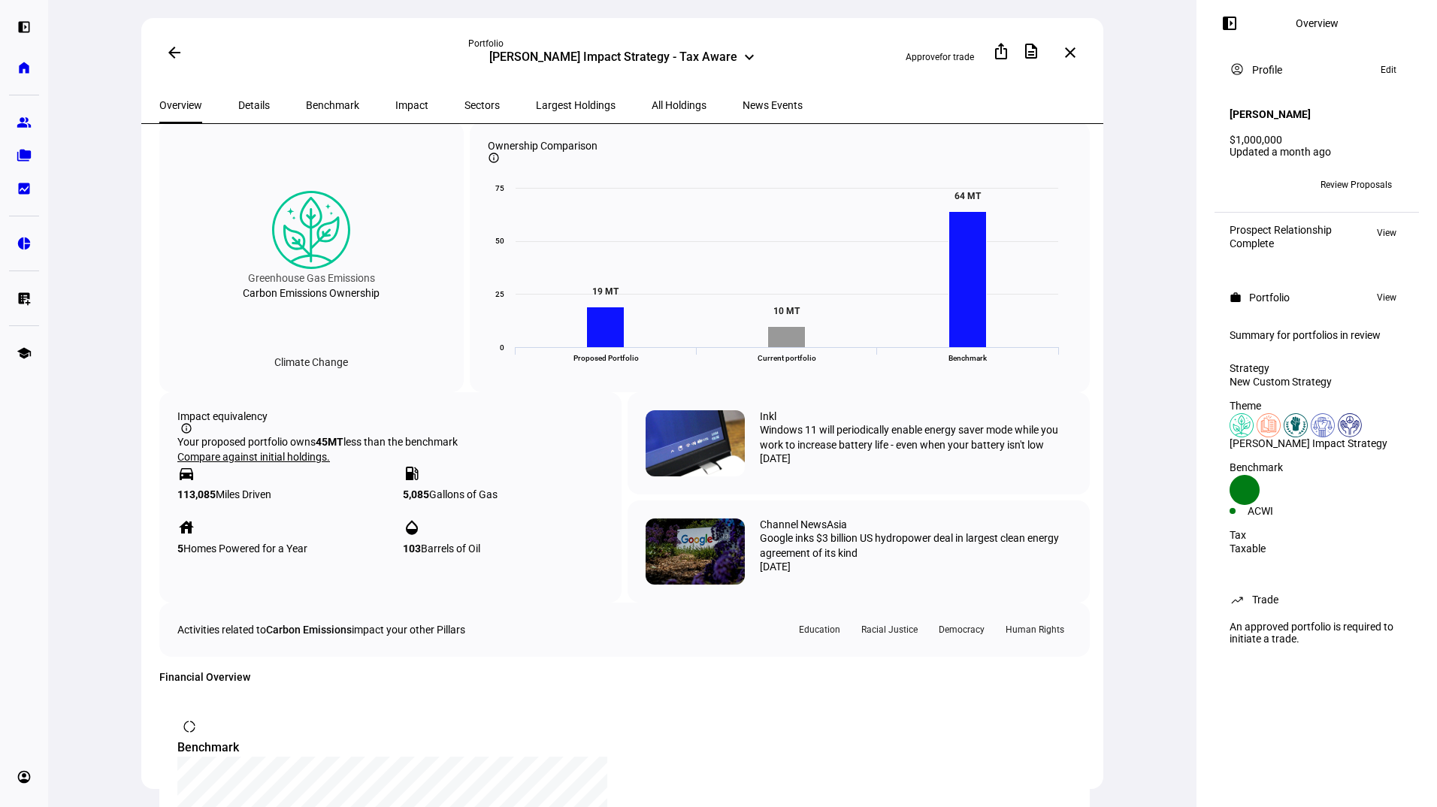
scroll to position [610, 0]
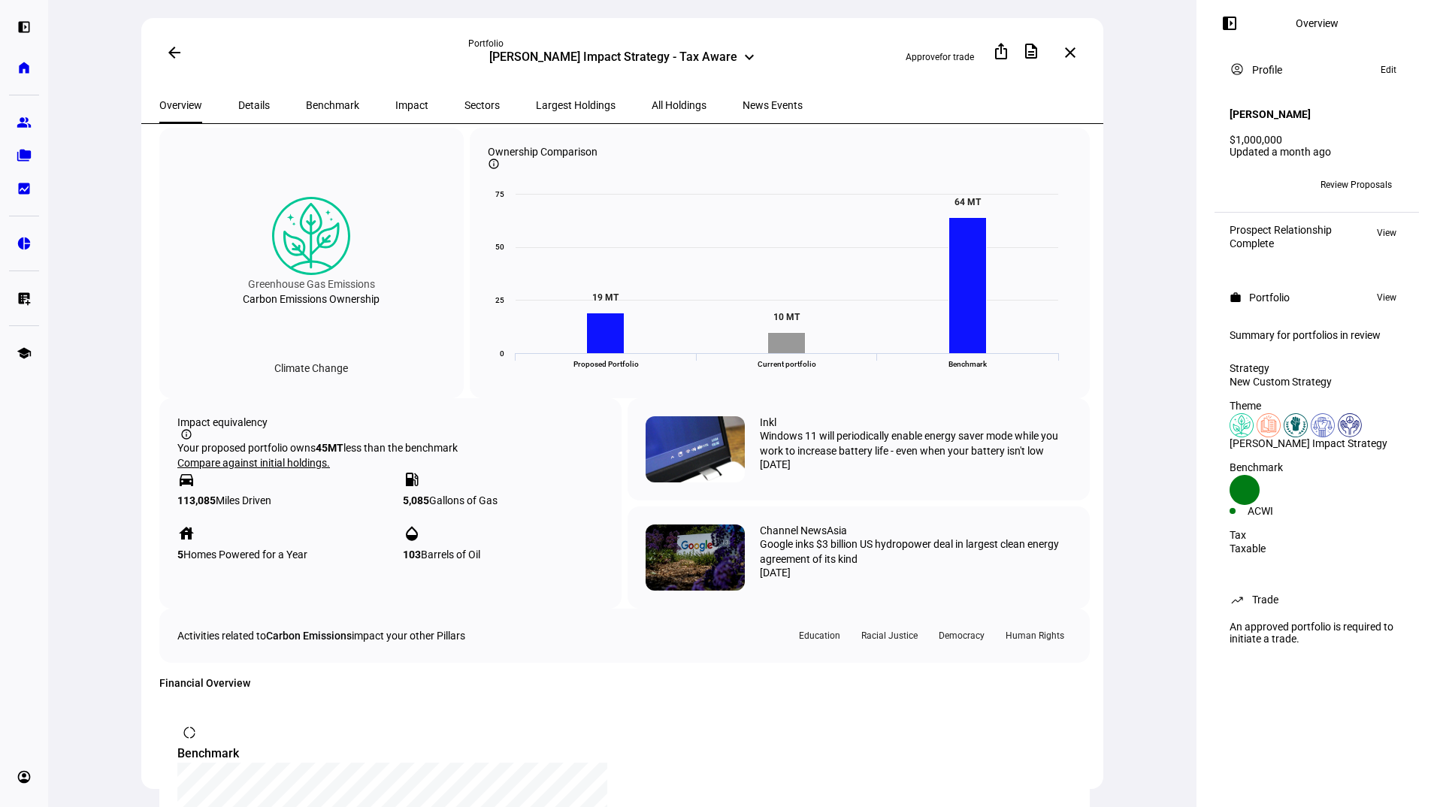
click at [465, 365] on div "Greenhouse Gas Emissions Carbon Emissions Ownership Climate Change Ownership Co…" at bounding box center [624, 263] width 931 height 271
click at [622, 482] on div "Impact equivalency info_outline Your proposed portfolio owns 45 MT less than th…" at bounding box center [624, 503] width 931 height 210
click at [465, 333] on div "Greenhouse Gas Emissions Carbon Emissions Ownership Climate Change Ownership Co…" at bounding box center [624, 263] width 931 height 271
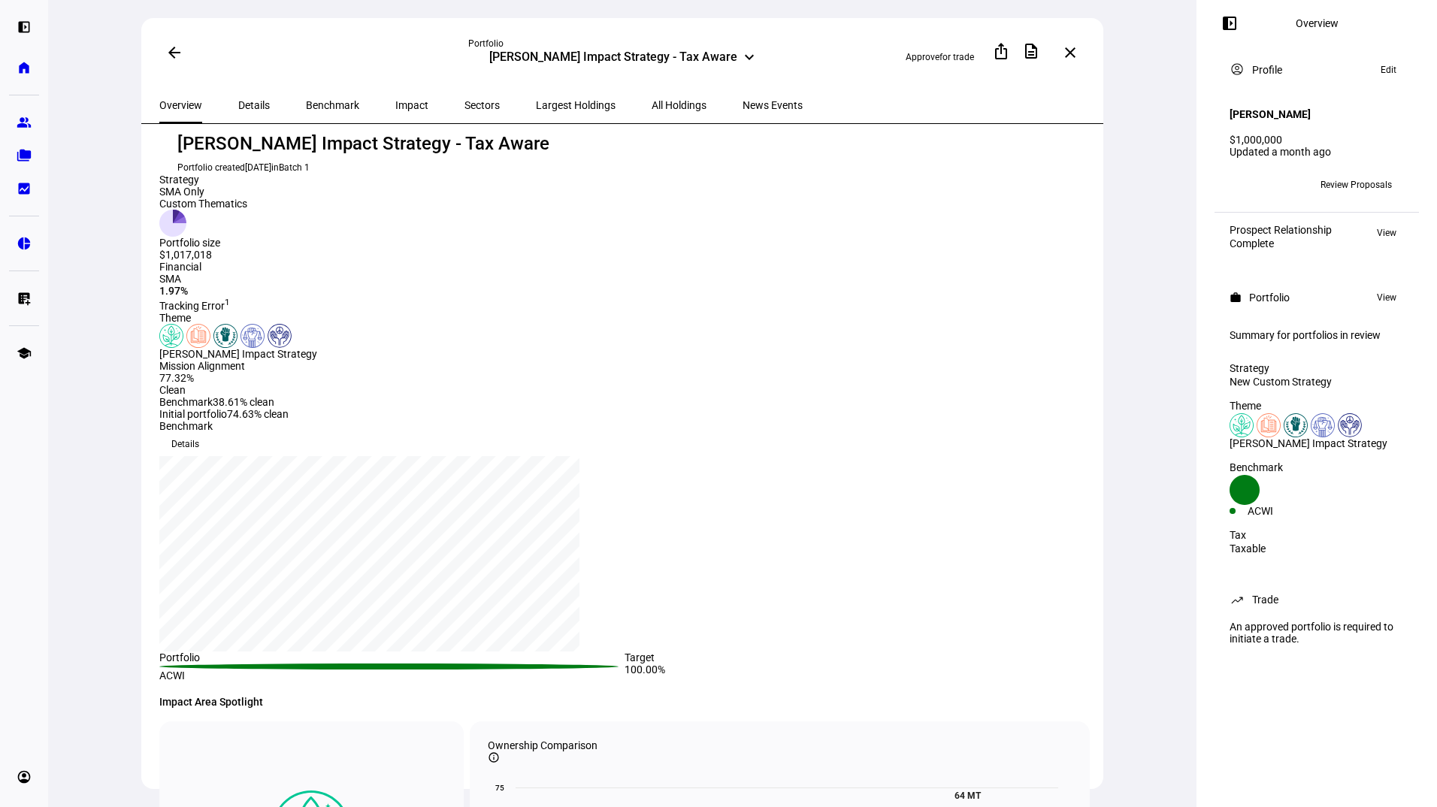
scroll to position [0, 0]
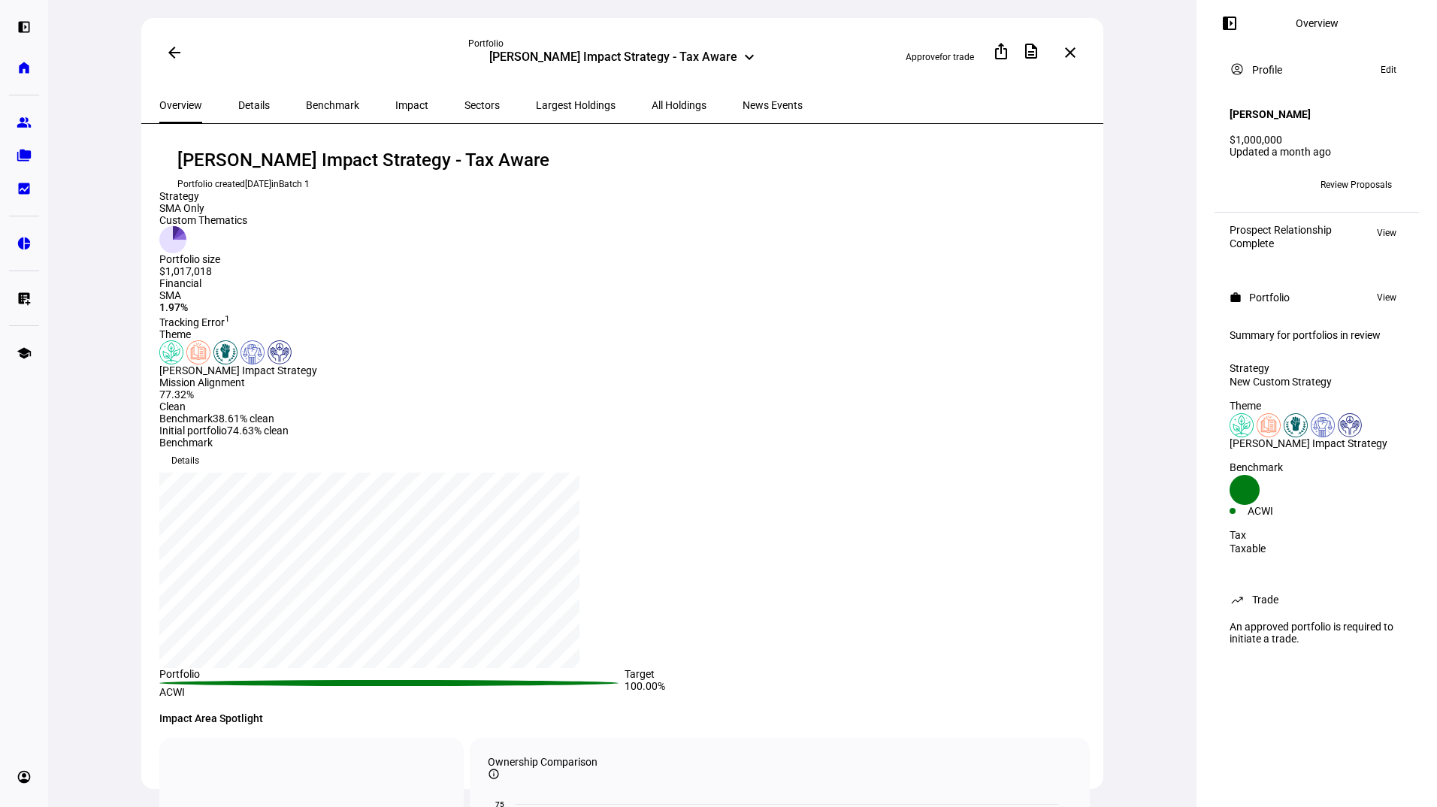
click at [395, 103] on span "Impact" at bounding box center [411, 105] width 33 height 11
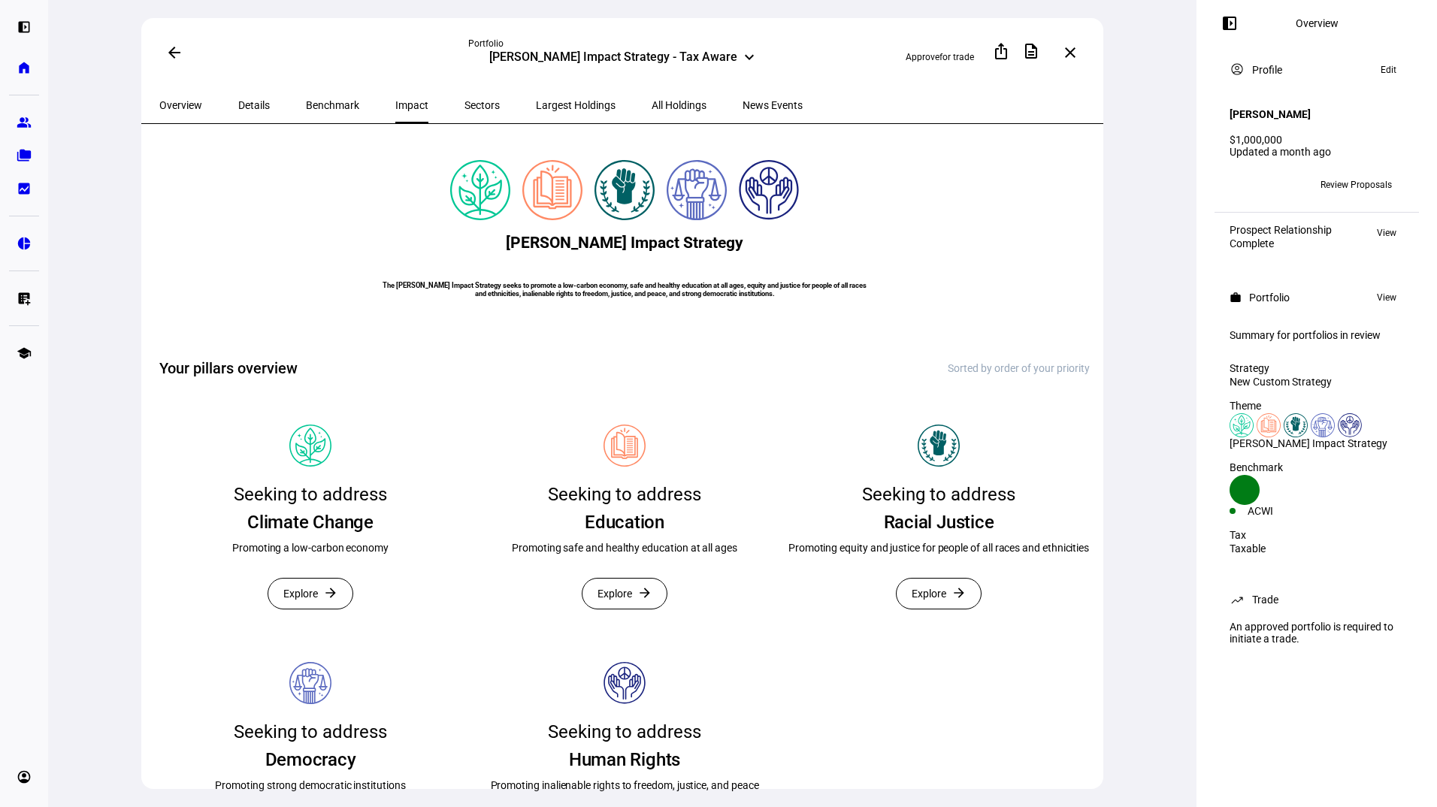
click at [255, 105] on span "Details" at bounding box center [254, 105] width 32 height 11
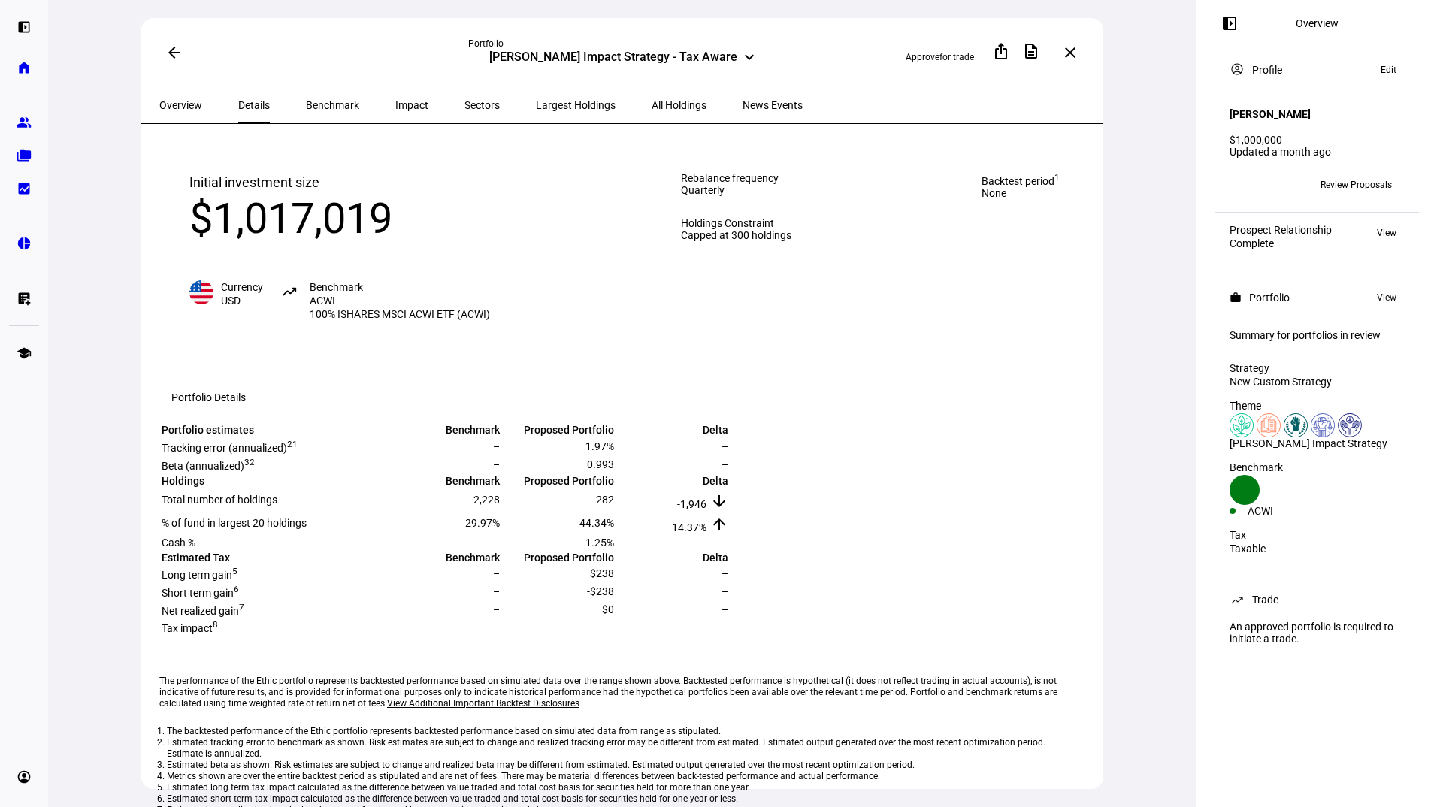
click at [651, 142] on div "Rebalance frequency Quarterly Holdings Constraint Capped at 300 holdings" at bounding box center [736, 246] width 171 height 209
